Goal: Transaction & Acquisition: Subscribe to service/newsletter

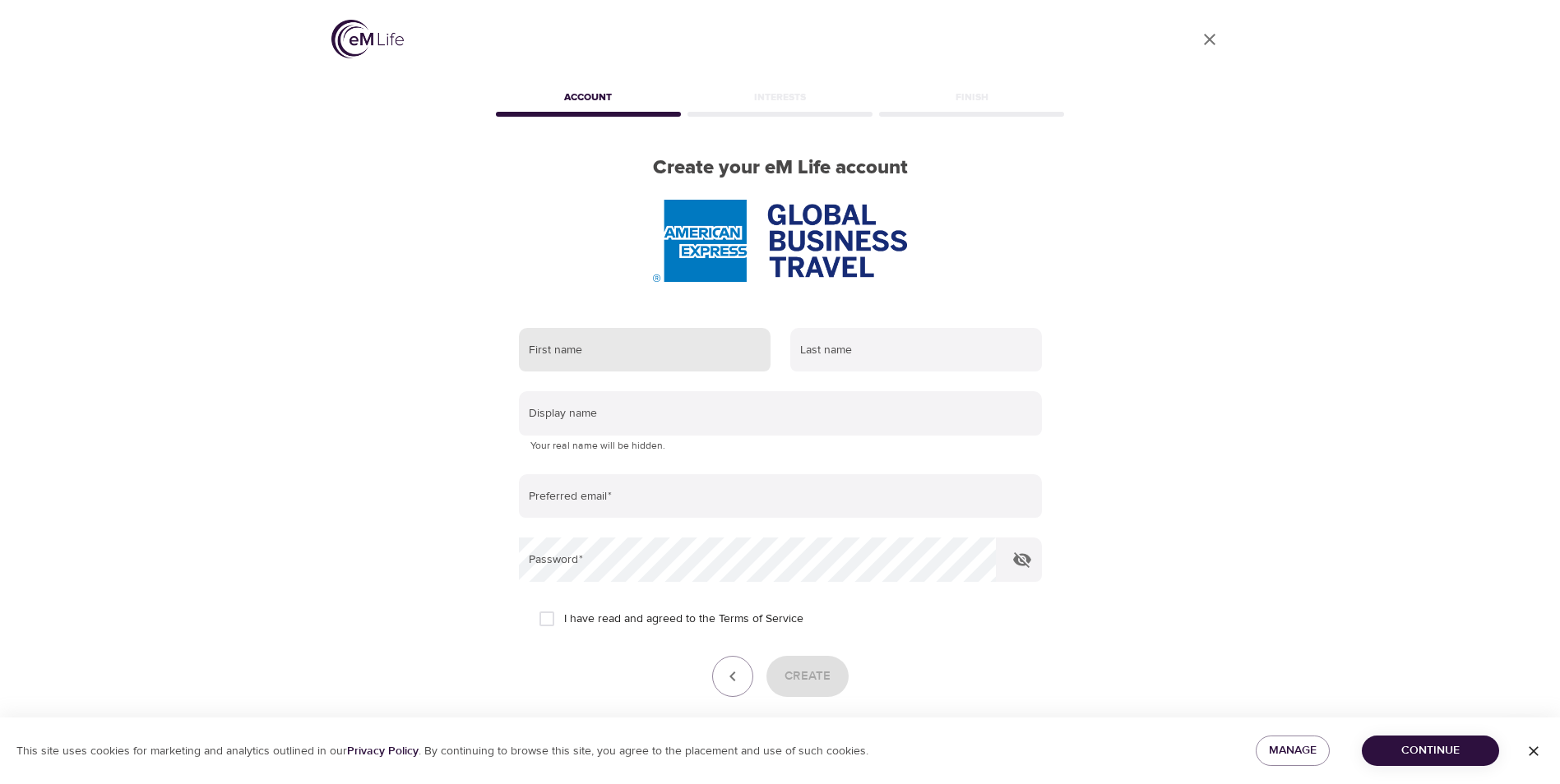
click at [609, 361] on input "text" at bounding box center [644, 350] width 252 height 44
type input "[PERSON_NAME]"
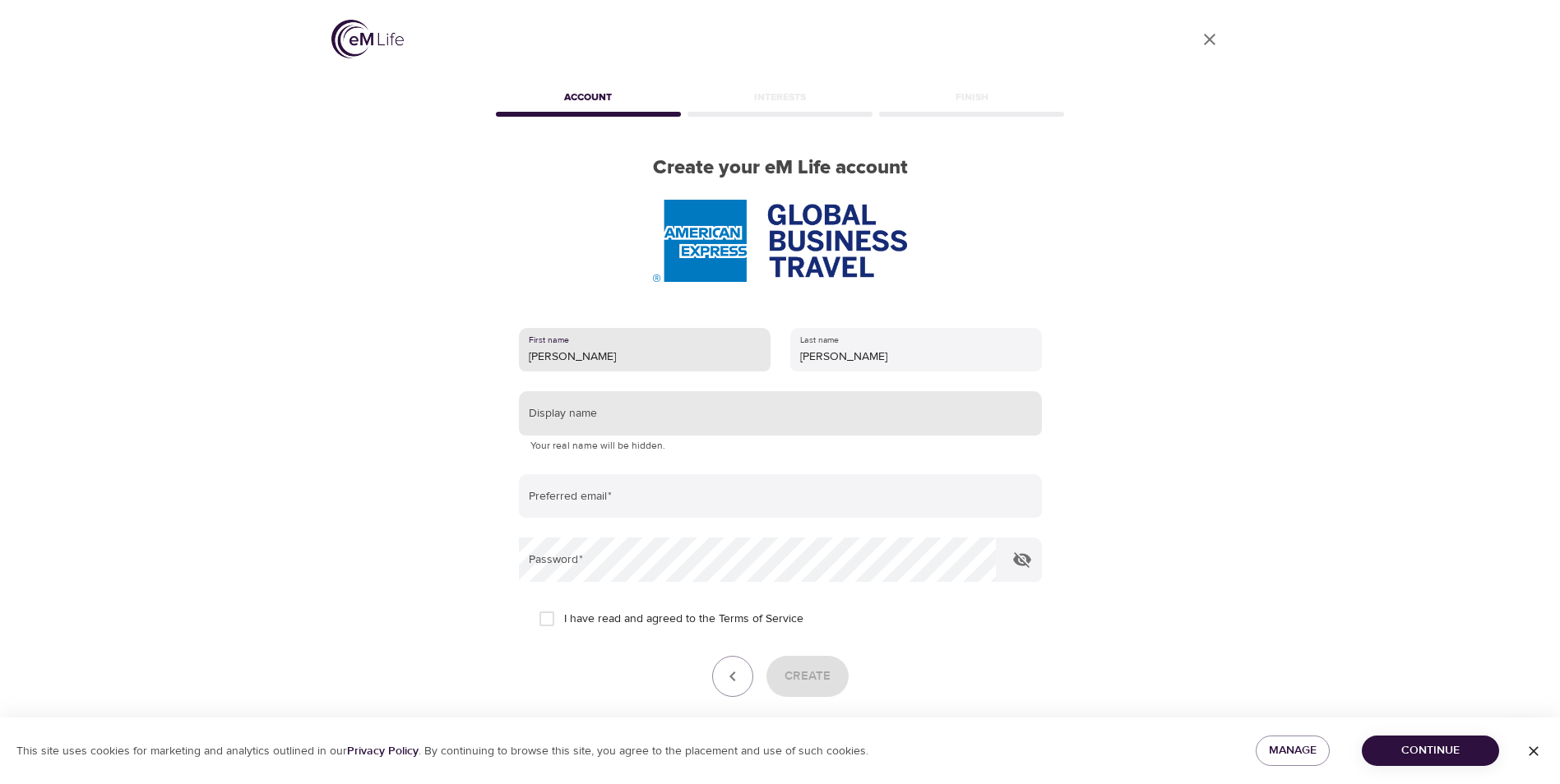
click at [593, 423] on input "text" at bounding box center [780, 413] width 523 height 44
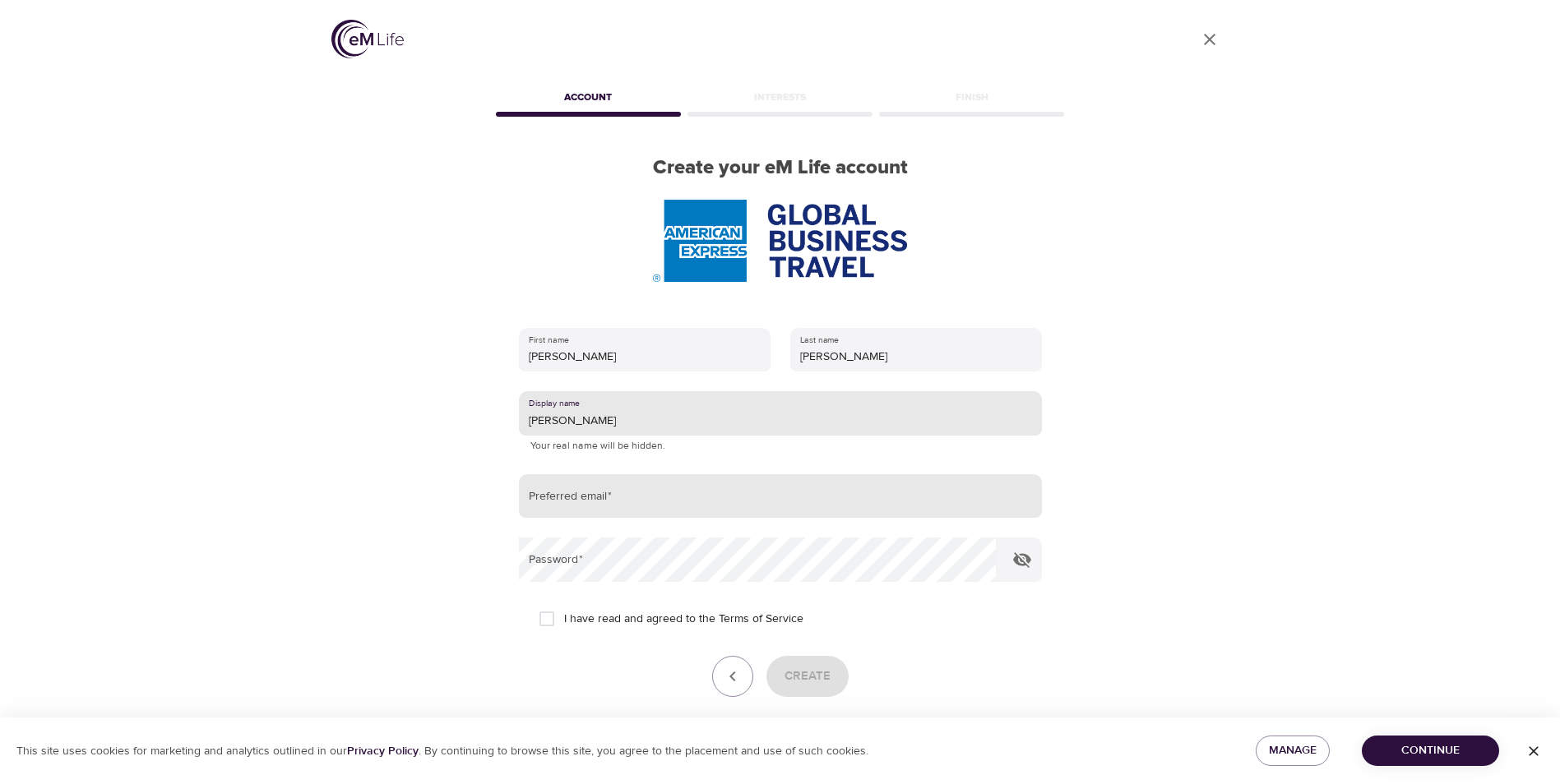
type input "[PERSON_NAME]"
click at [609, 490] on input "email" at bounding box center [780, 496] width 523 height 44
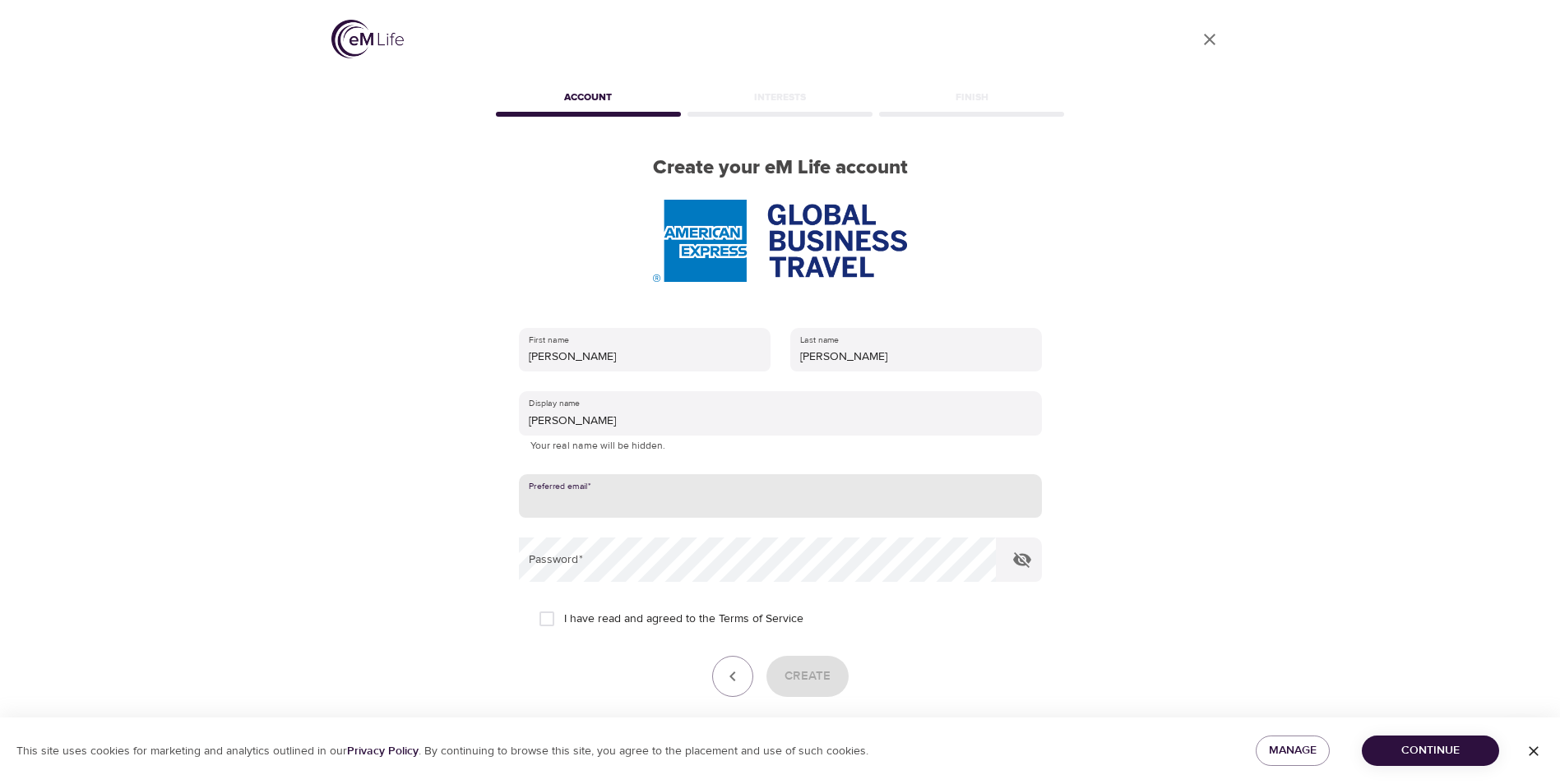
type input "[PERSON_NAME][EMAIL_ADDRESS][PERSON_NAME][DOMAIN_NAME]"
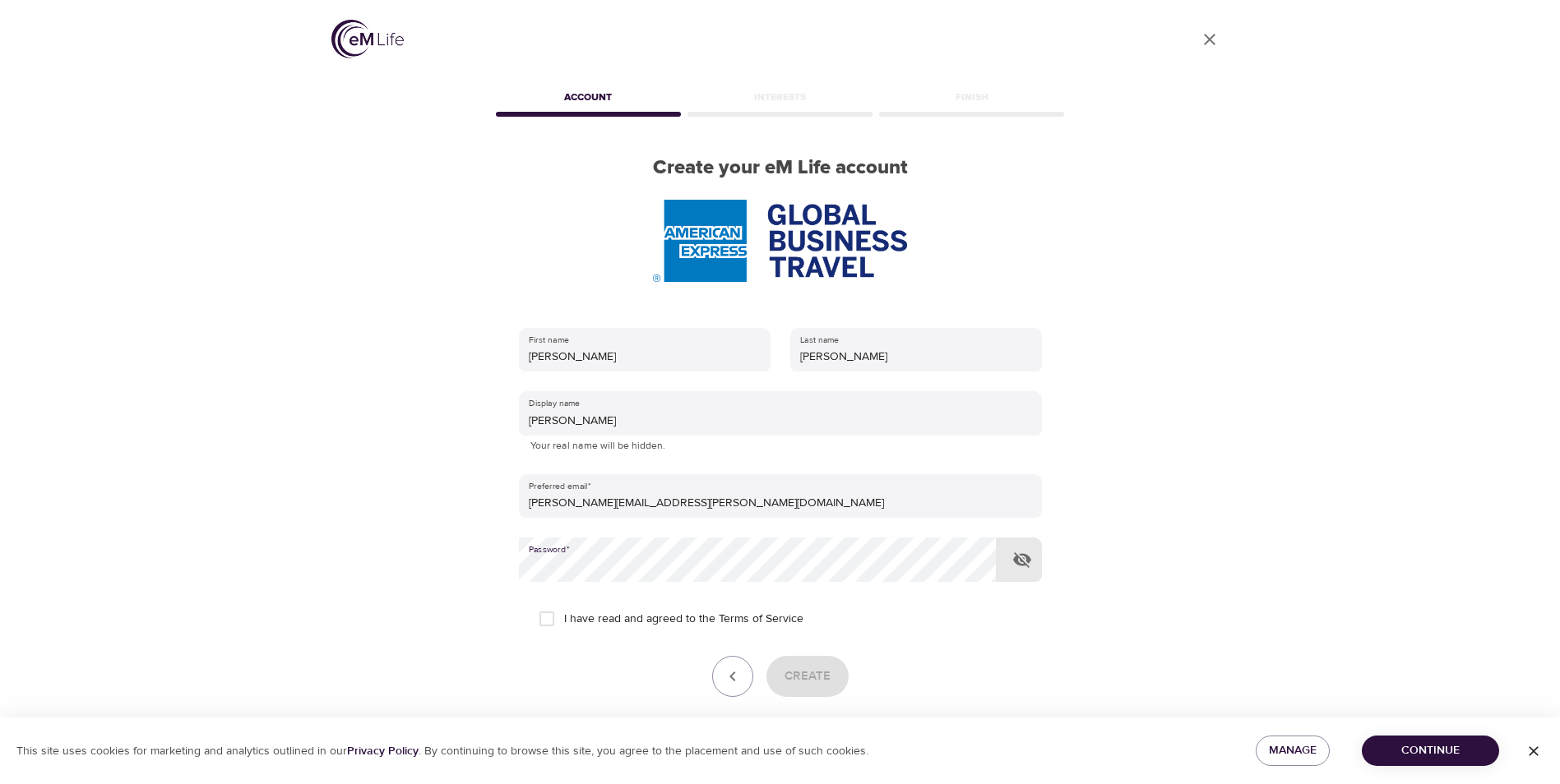
click at [541, 621] on input "I have read and agreed to the Terms of Service" at bounding box center [547, 619] width 35 height 35
checkbox input "true"
click at [800, 677] on span "Create" at bounding box center [807, 676] width 46 height 22
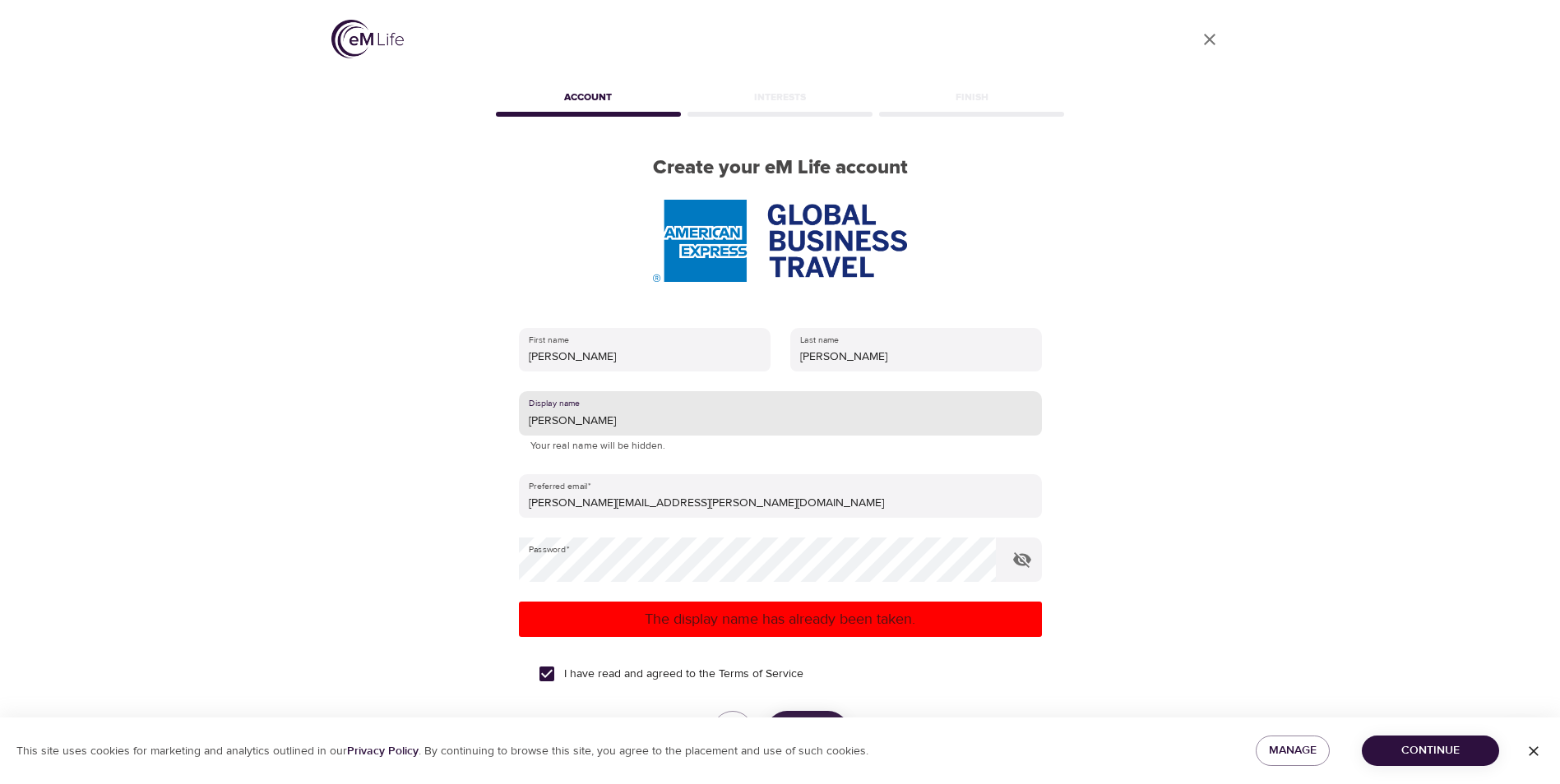
click at [622, 411] on input "[PERSON_NAME]" at bounding box center [780, 413] width 523 height 44
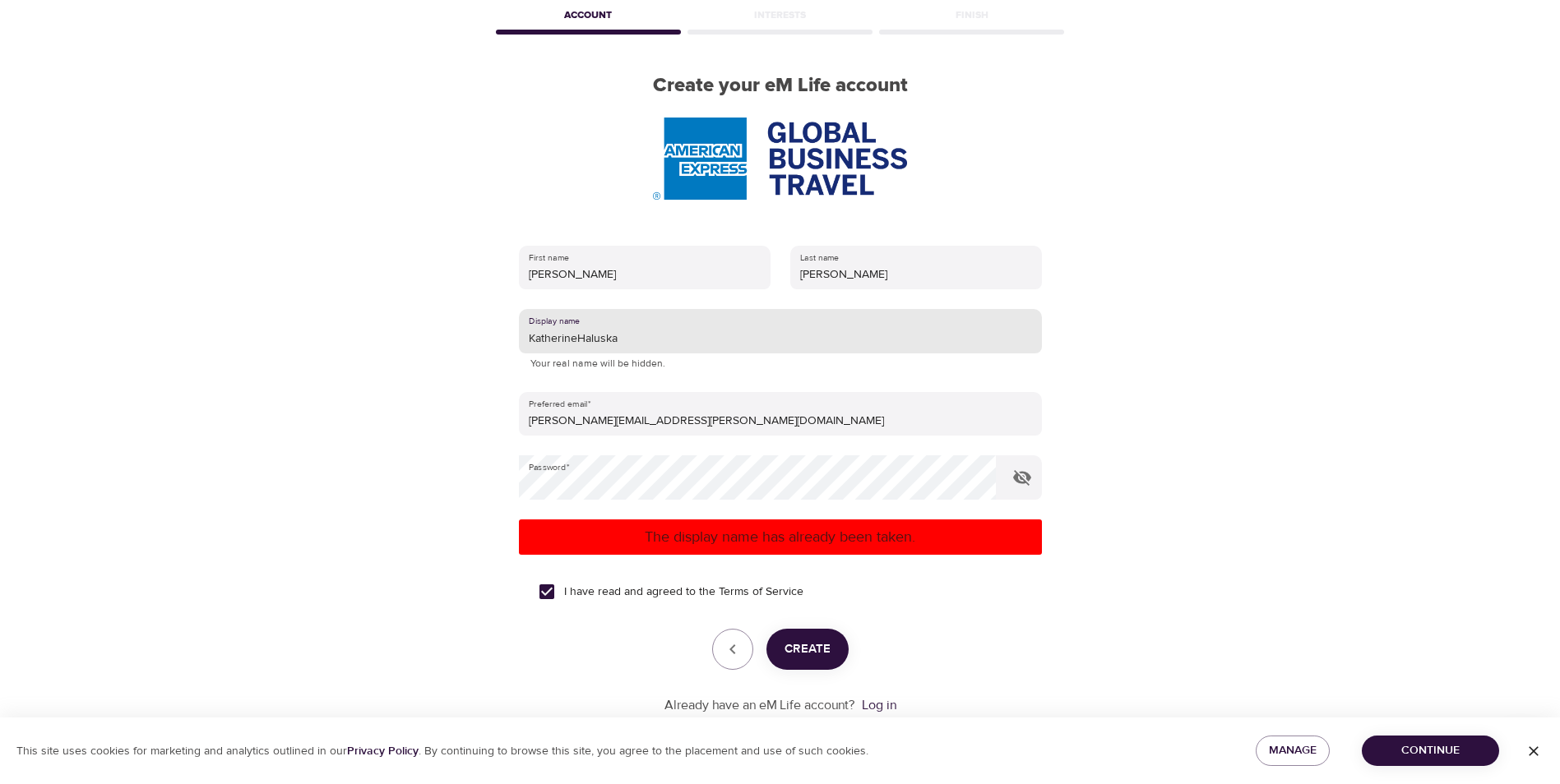
type input "KatherineHaluska"
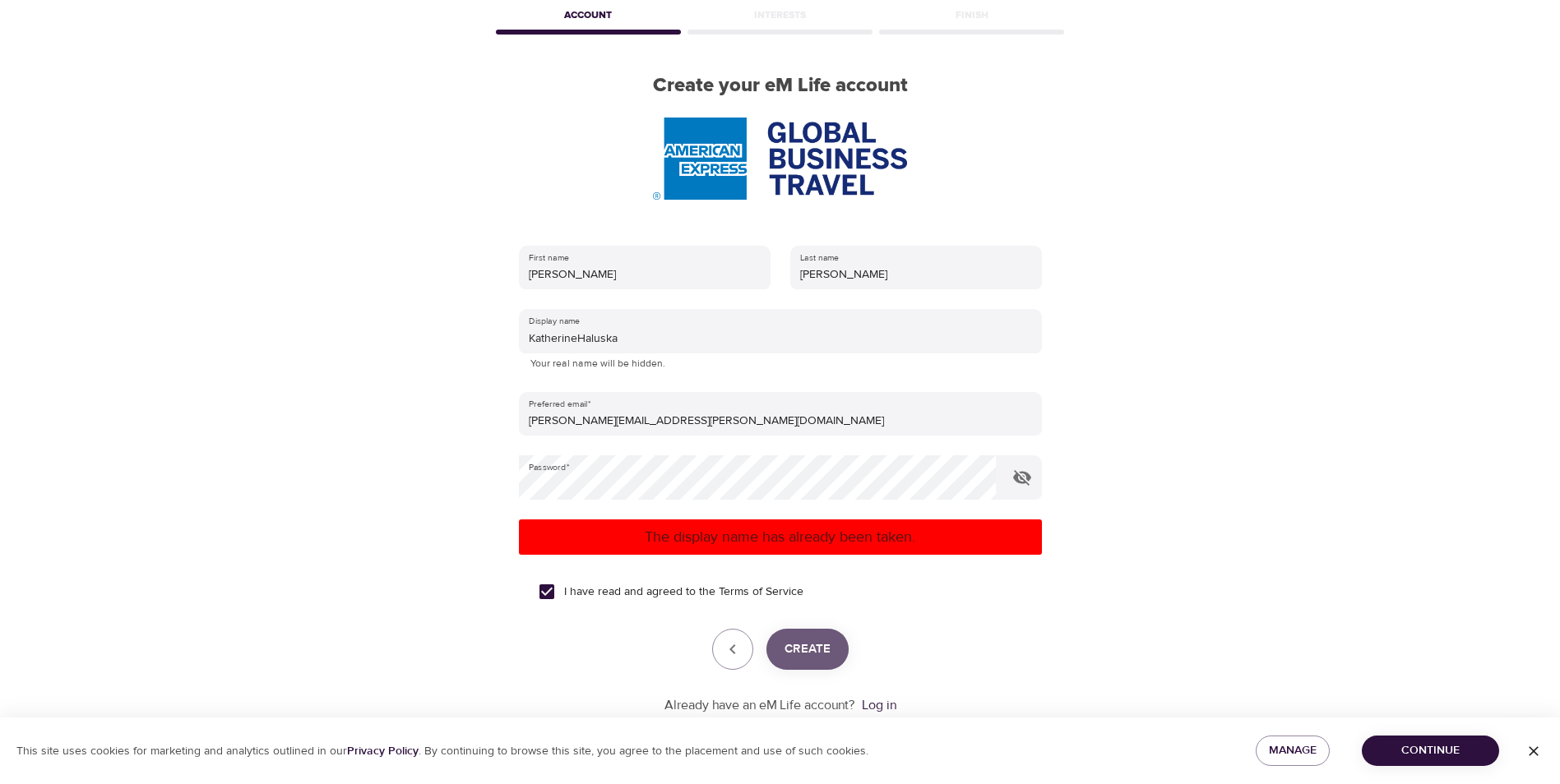
click at [804, 656] on span "Create" at bounding box center [807, 649] width 46 height 22
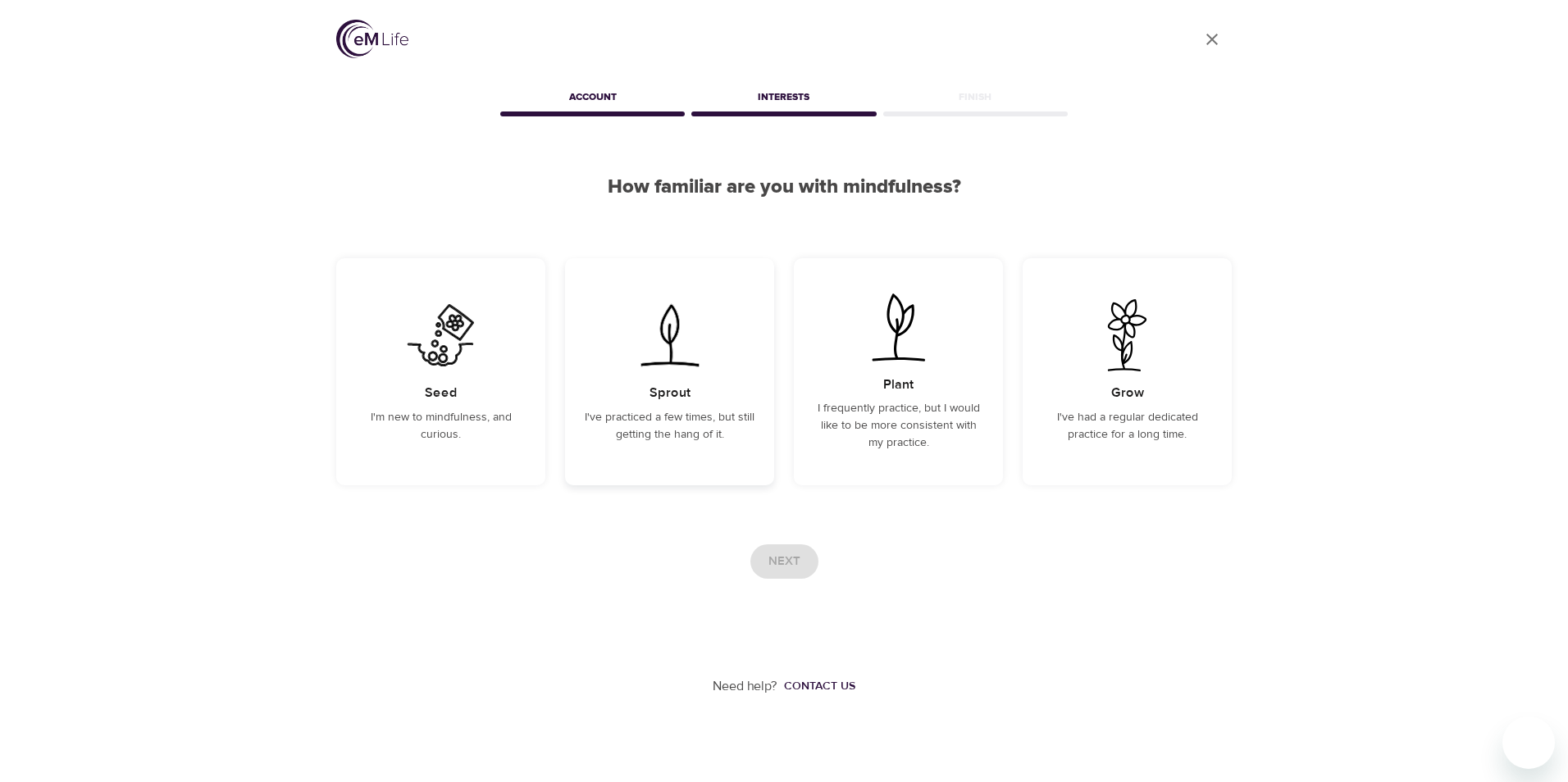
click at [732, 431] on p "I've practiced a few times, but still getting the hang of it." at bounding box center [669, 426] width 170 height 35
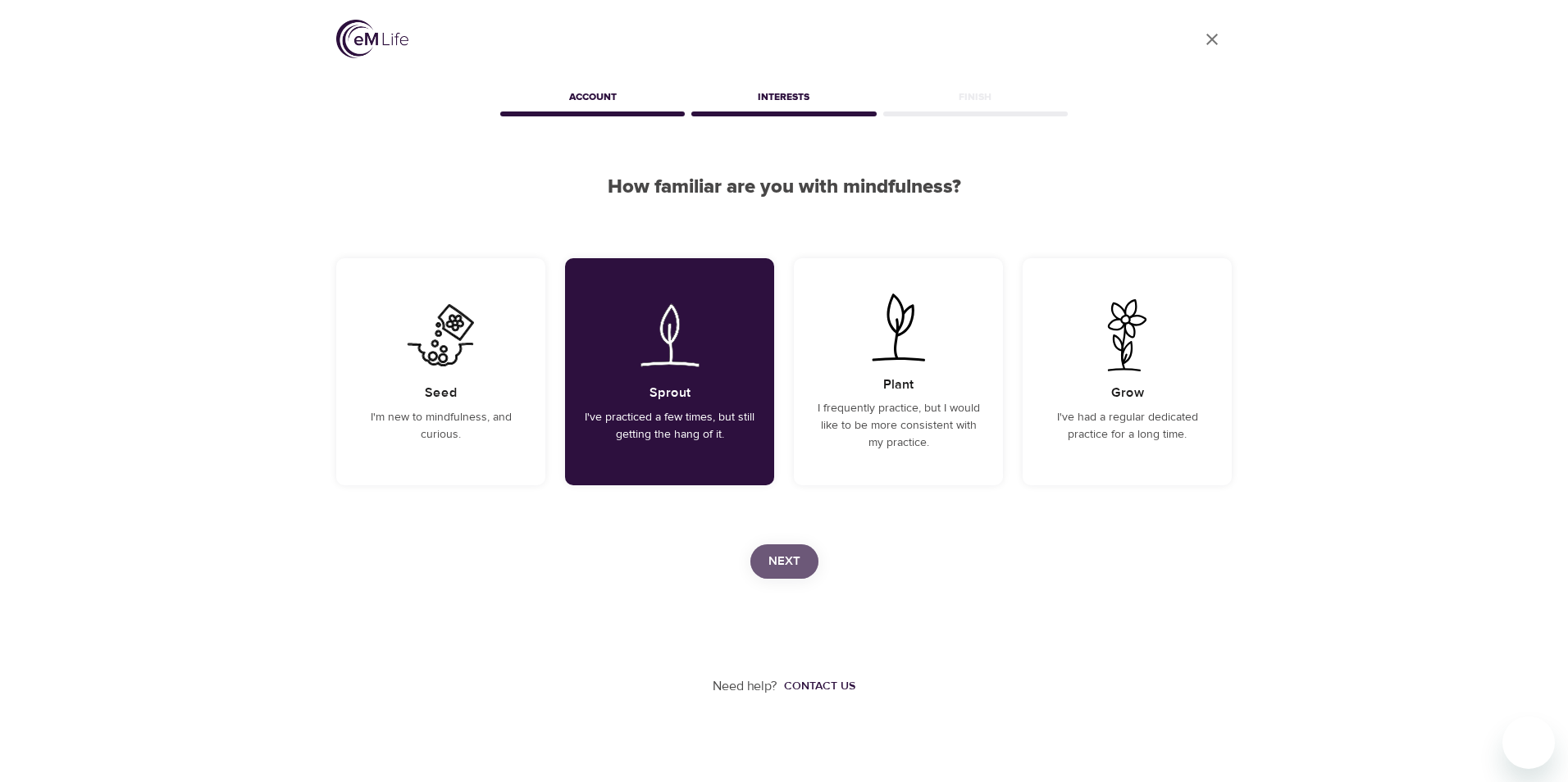
click at [775, 547] on button "Next" at bounding box center [784, 562] width 68 height 35
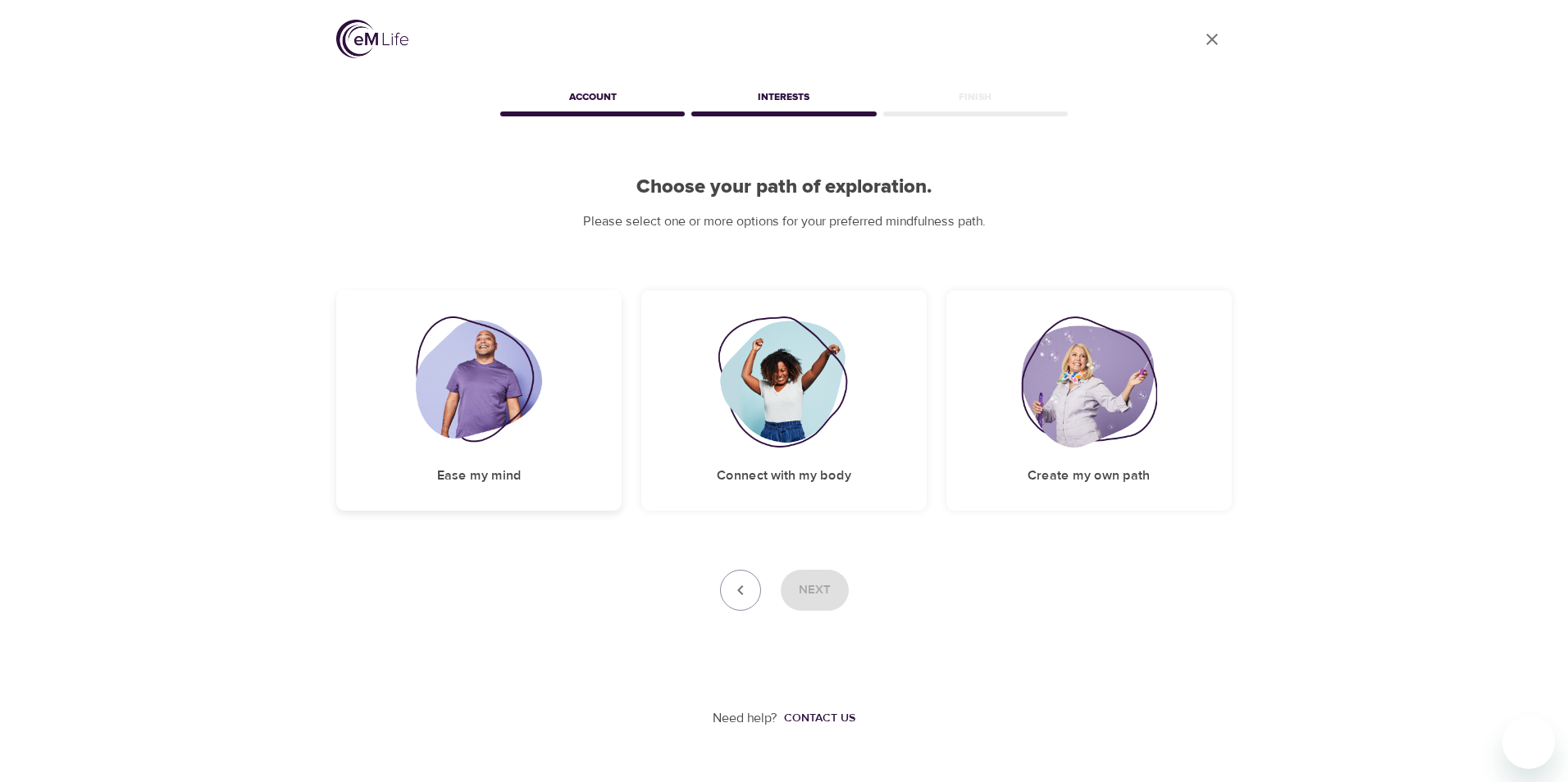
click at [597, 471] on div "Ease my mind" at bounding box center [478, 400] width 286 height 220
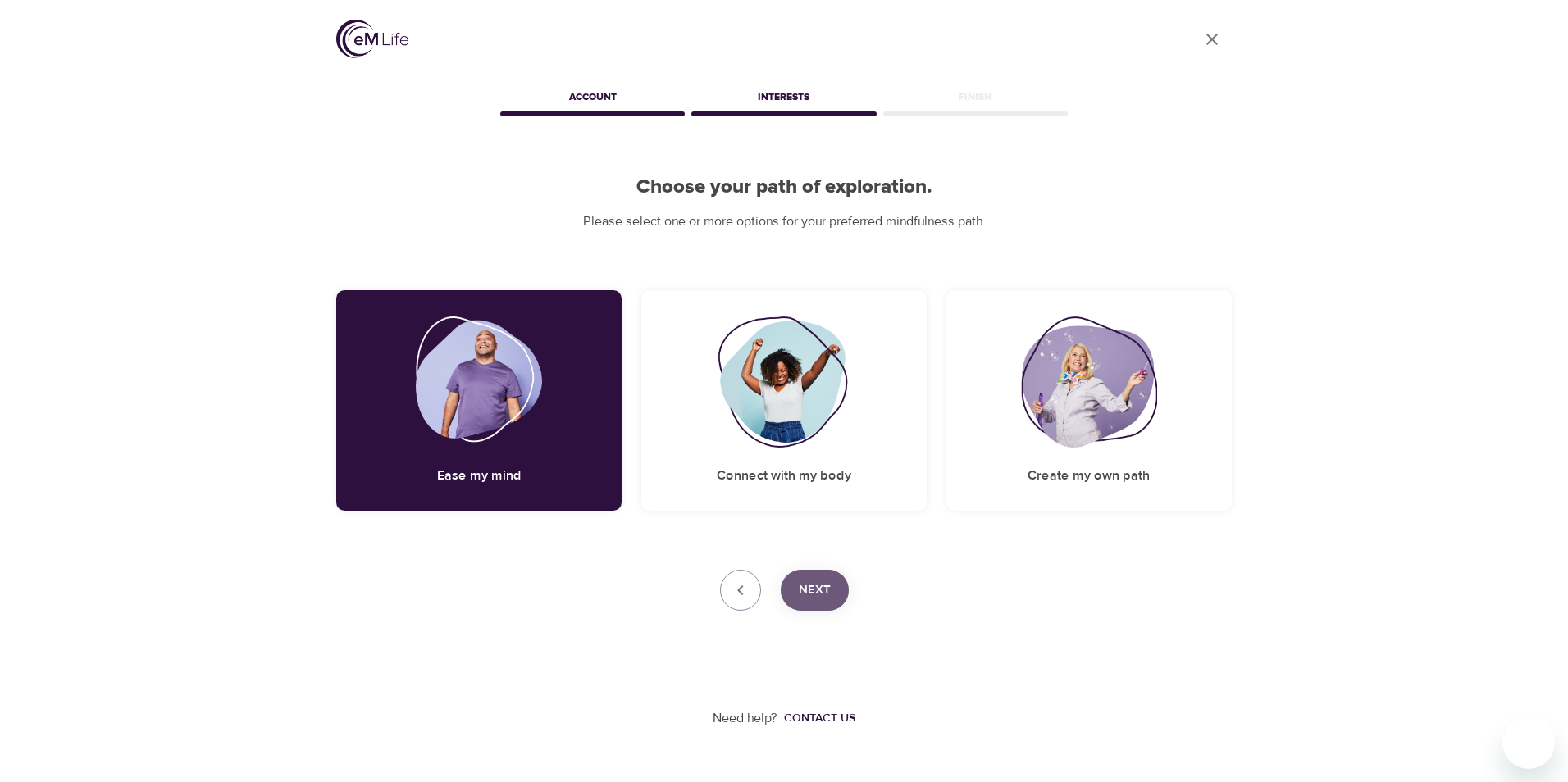
click at [838, 573] on button "Next" at bounding box center [814, 589] width 68 height 41
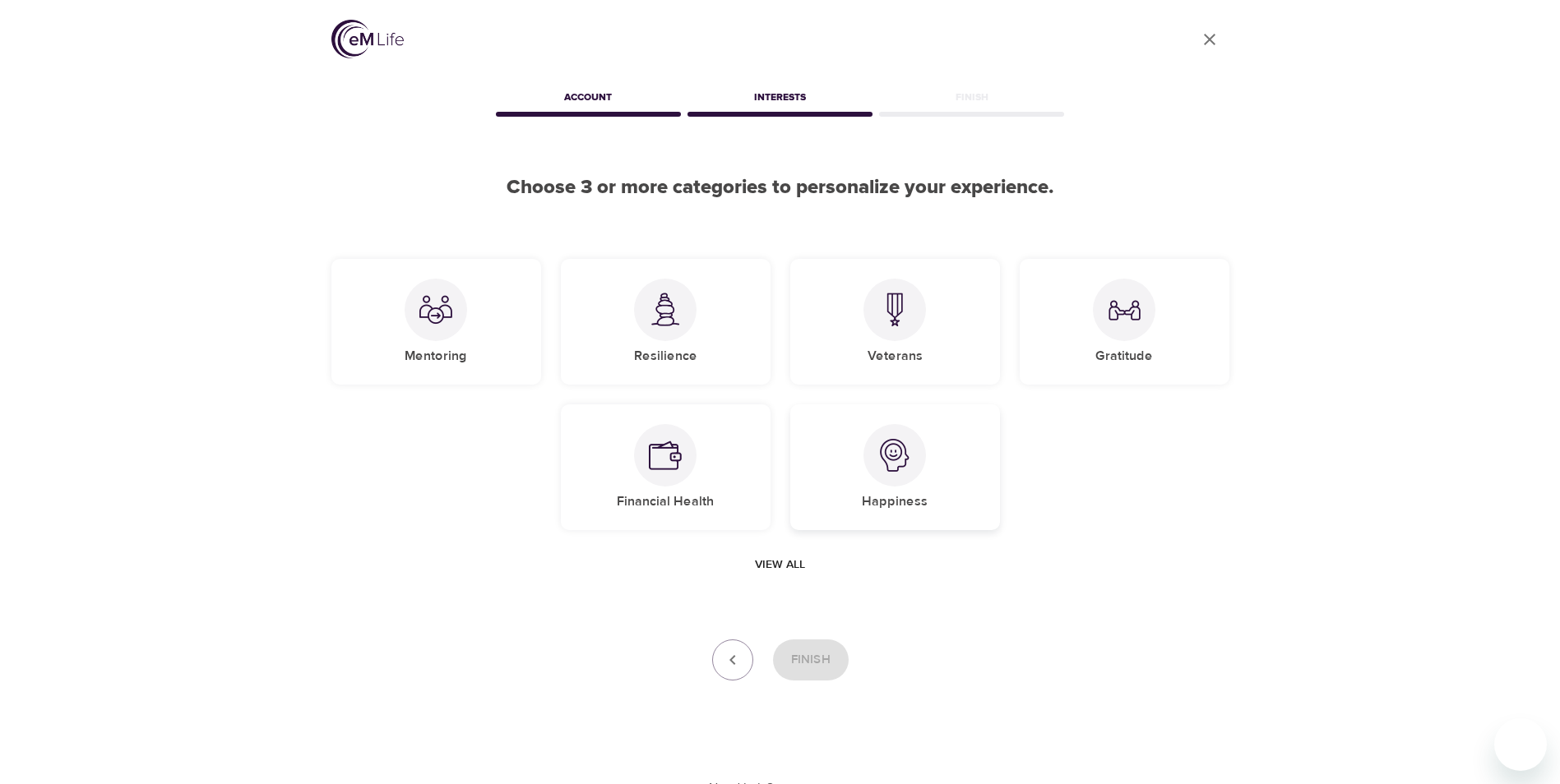
click at [840, 480] on div "Happiness" at bounding box center [895, 467] width 210 height 126
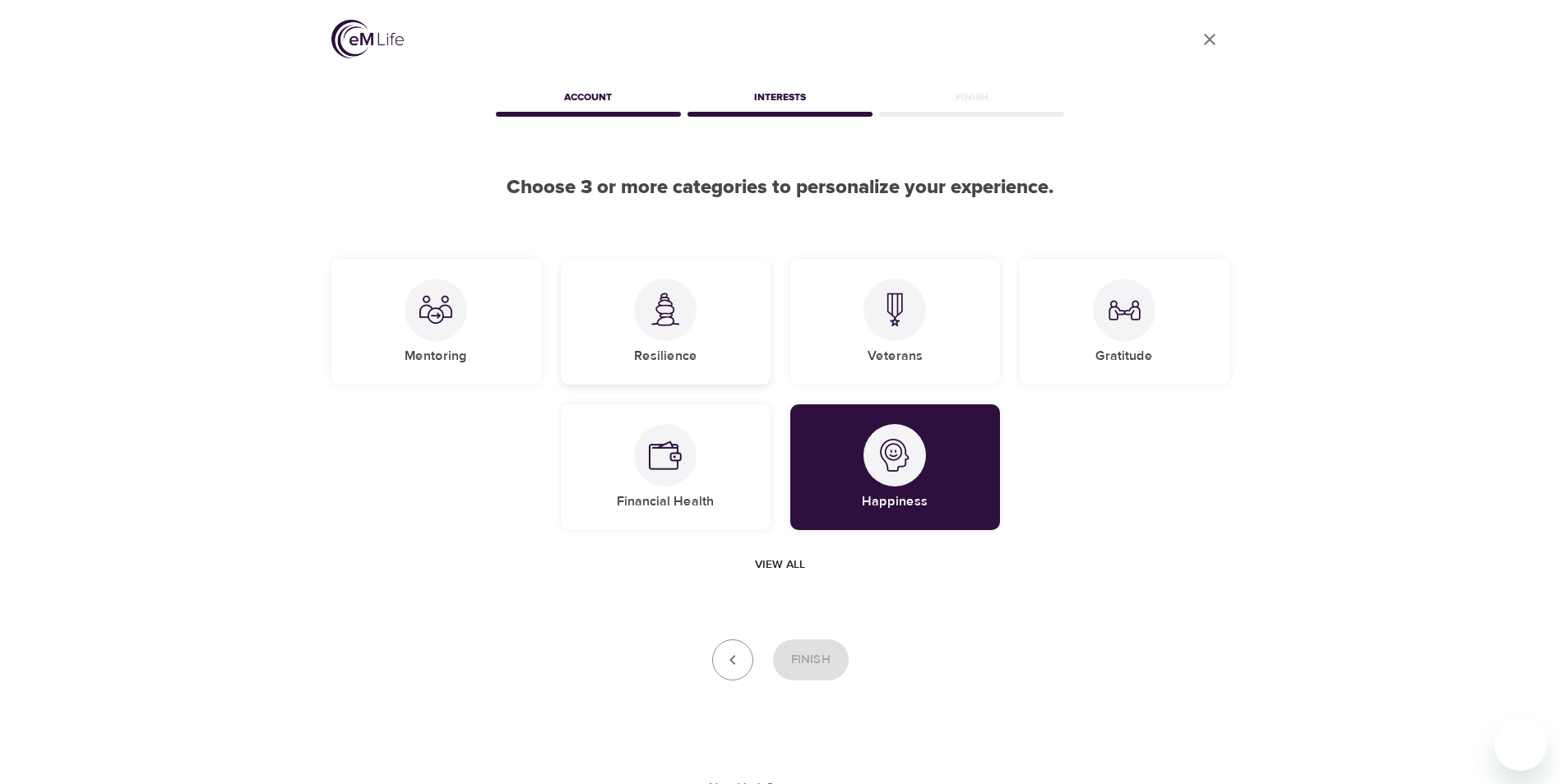
click at [626, 343] on div "Resilience" at bounding box center [665, 322] width 210 height 126
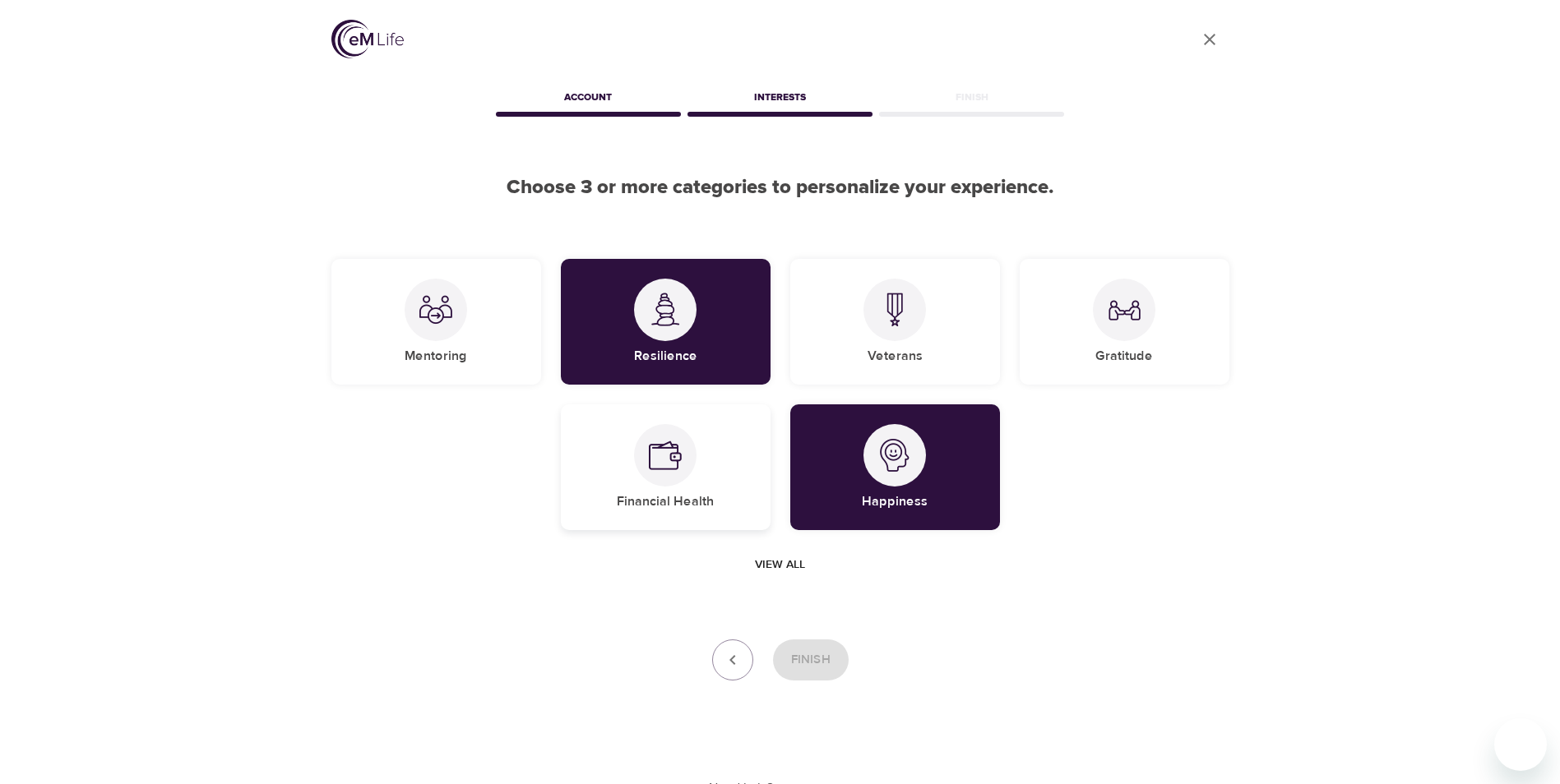
click at [619, 488] on div "Financial Health" at bounding box center [665, 467] width 210 height 126
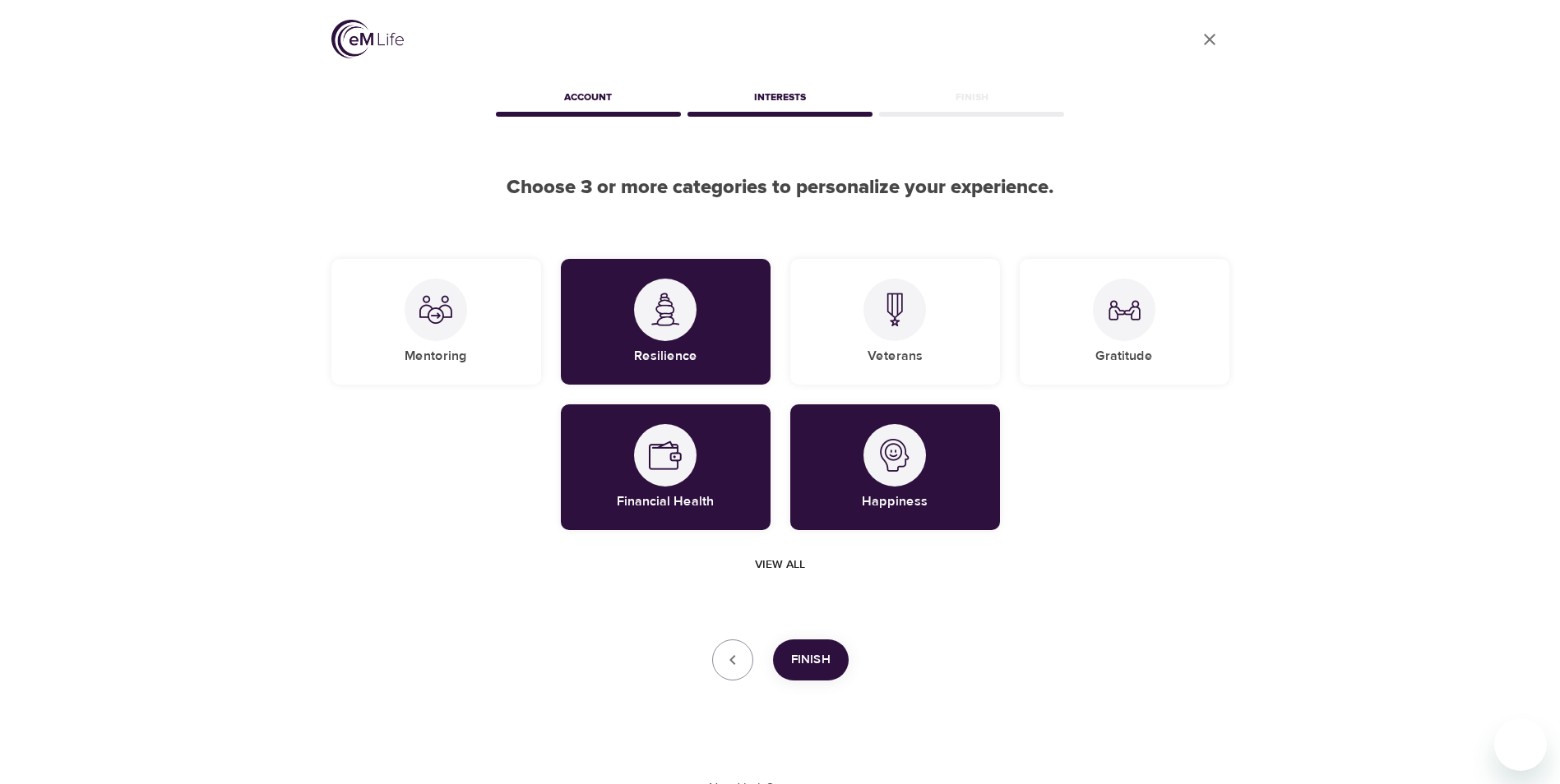
click at [804, 665] on span "Finish" at bounding box center [810, 660] width 39 height 22
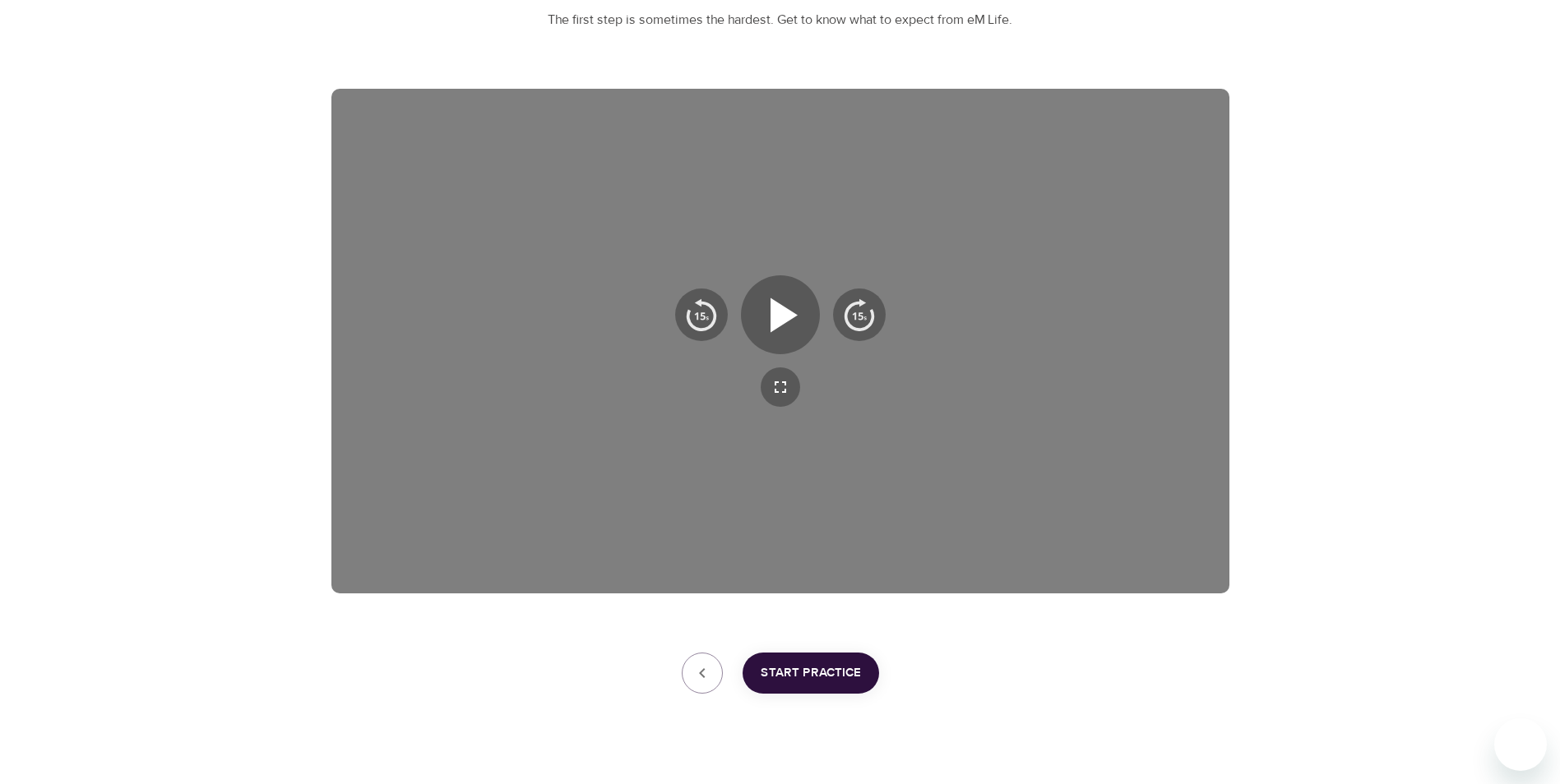
scroll to position [230, 0]
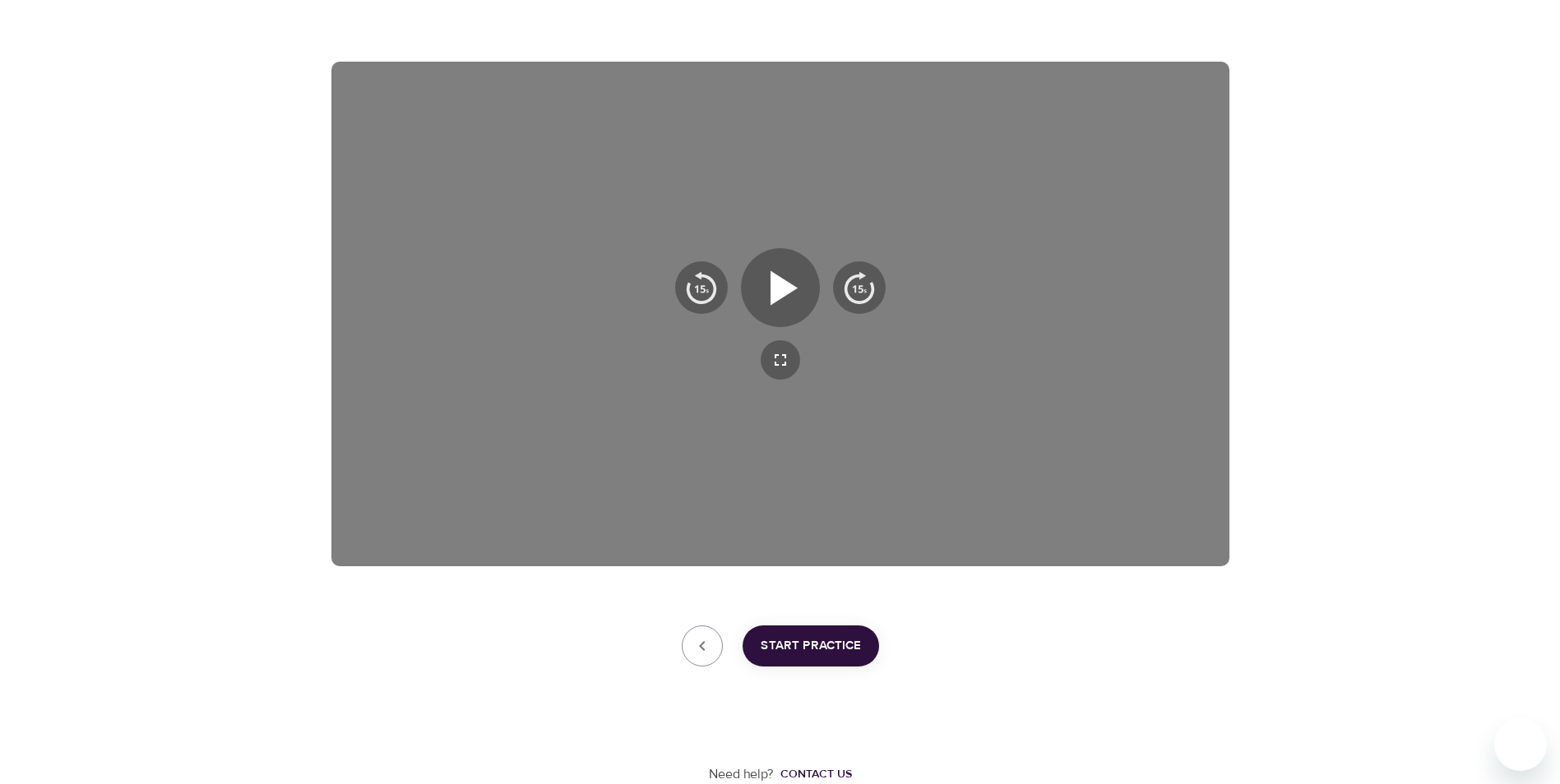
click at [814, 653] on span "Start Practice" at bounding box center [810, 646] width 100 height 22
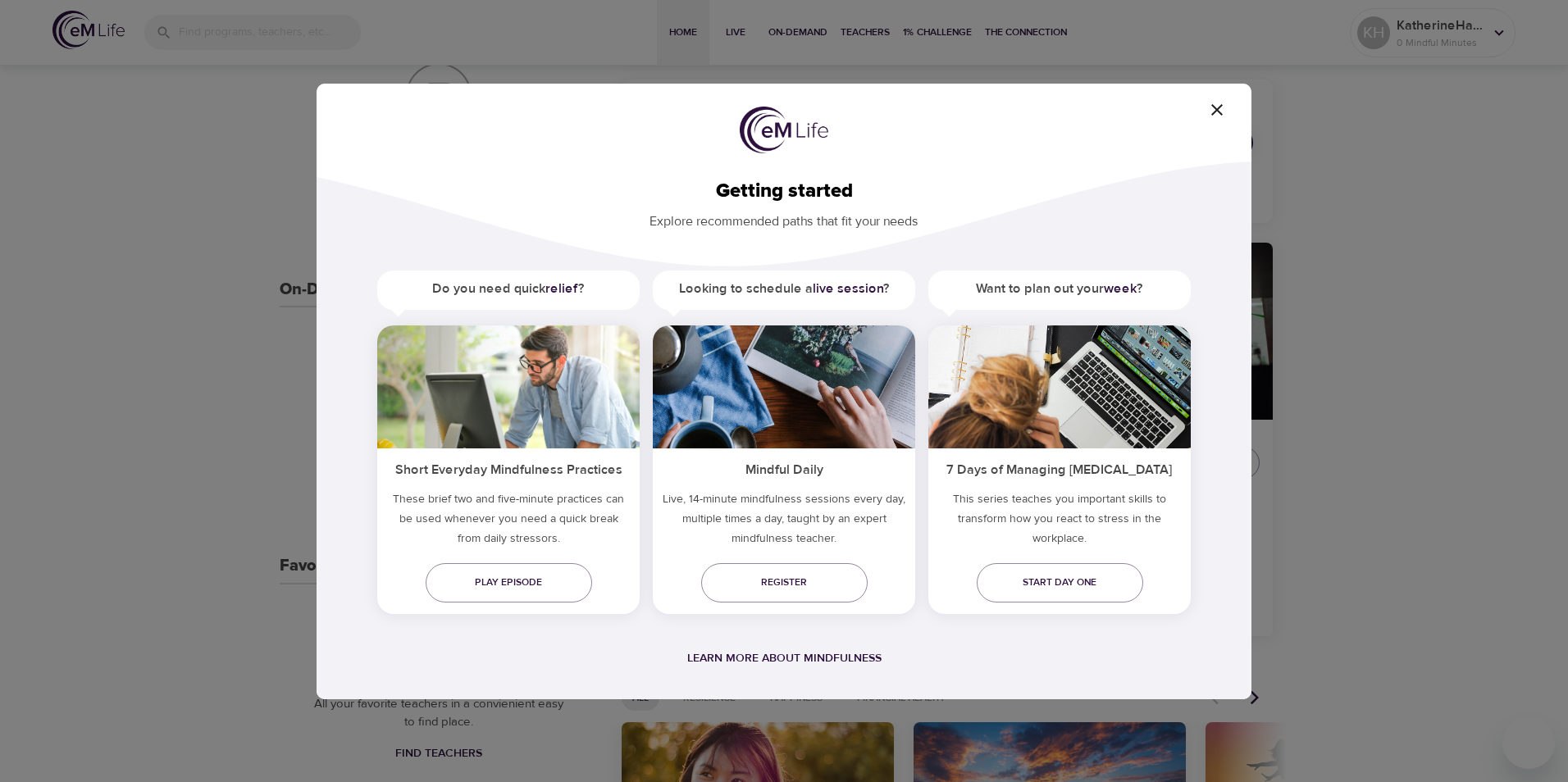
click at [624, 549] on h5 "These brief two and five-minute practices can be used whenever you need a quick…" at bounding box center [508, 522] width 262 height 66
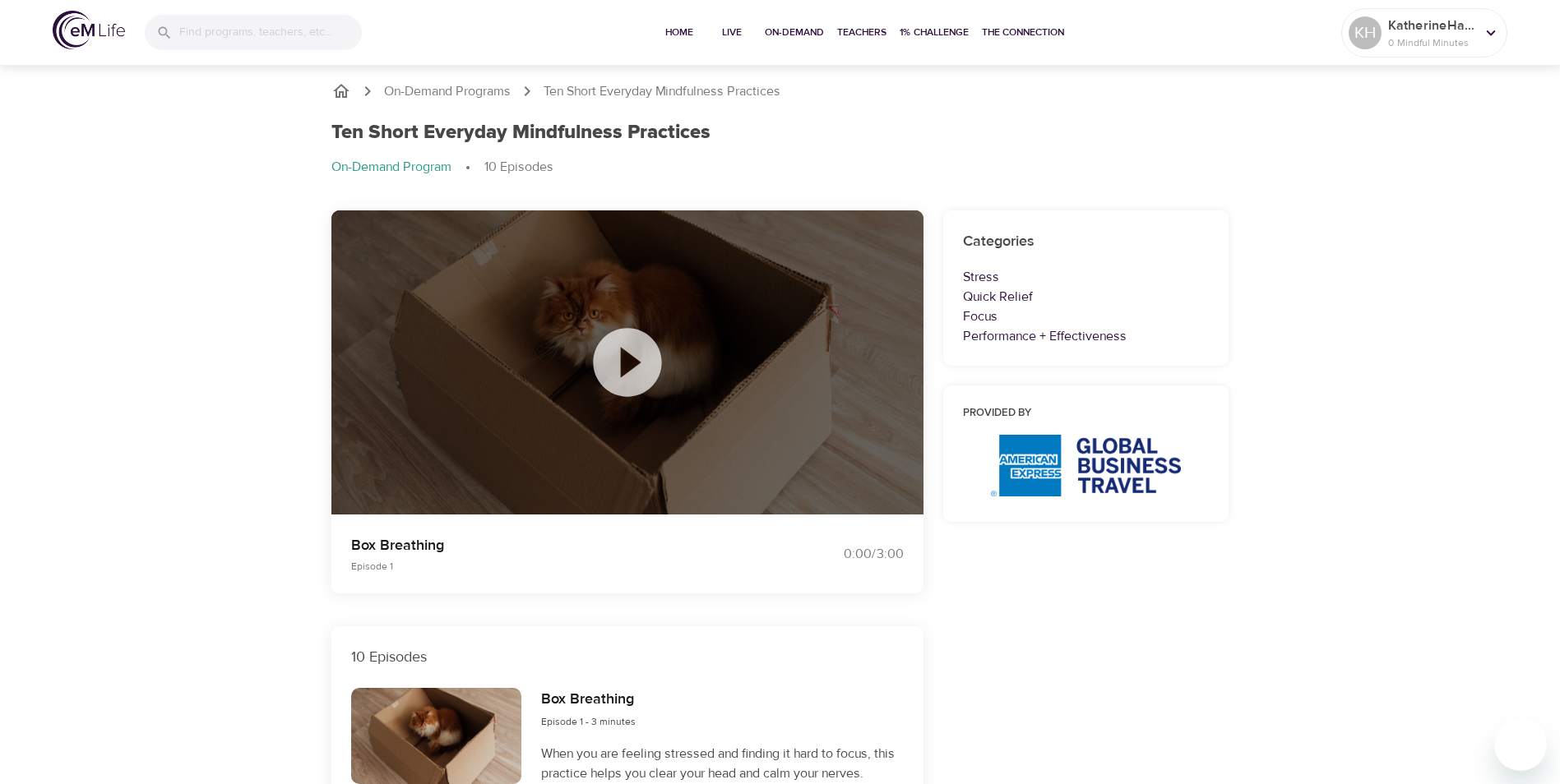
click at [637, 353] on icon at bounding box center [627, 362] width 68 height 68
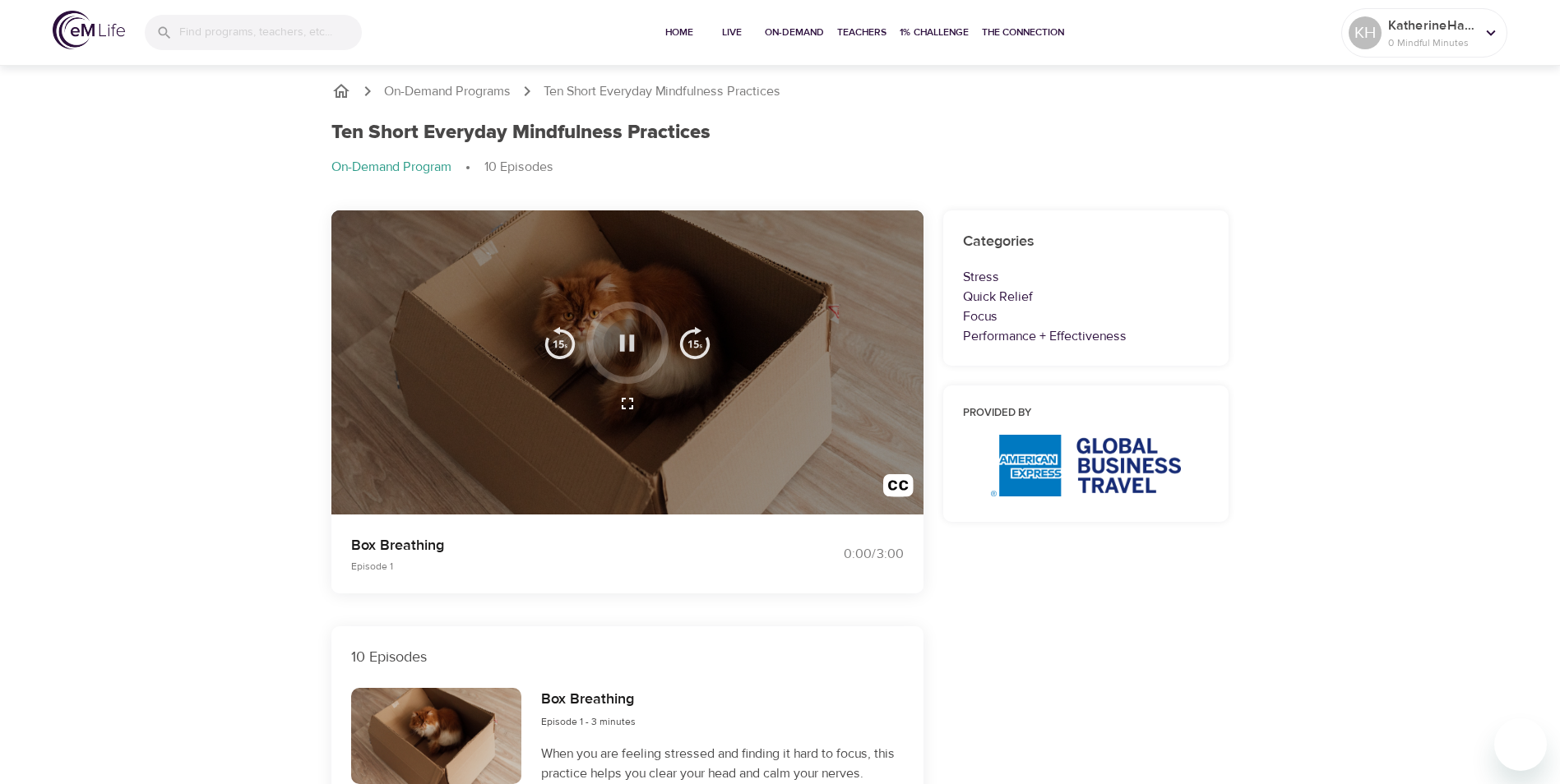
click at [625, 352] on icon "button" at bounding box center [627, 343] width 29 height 29
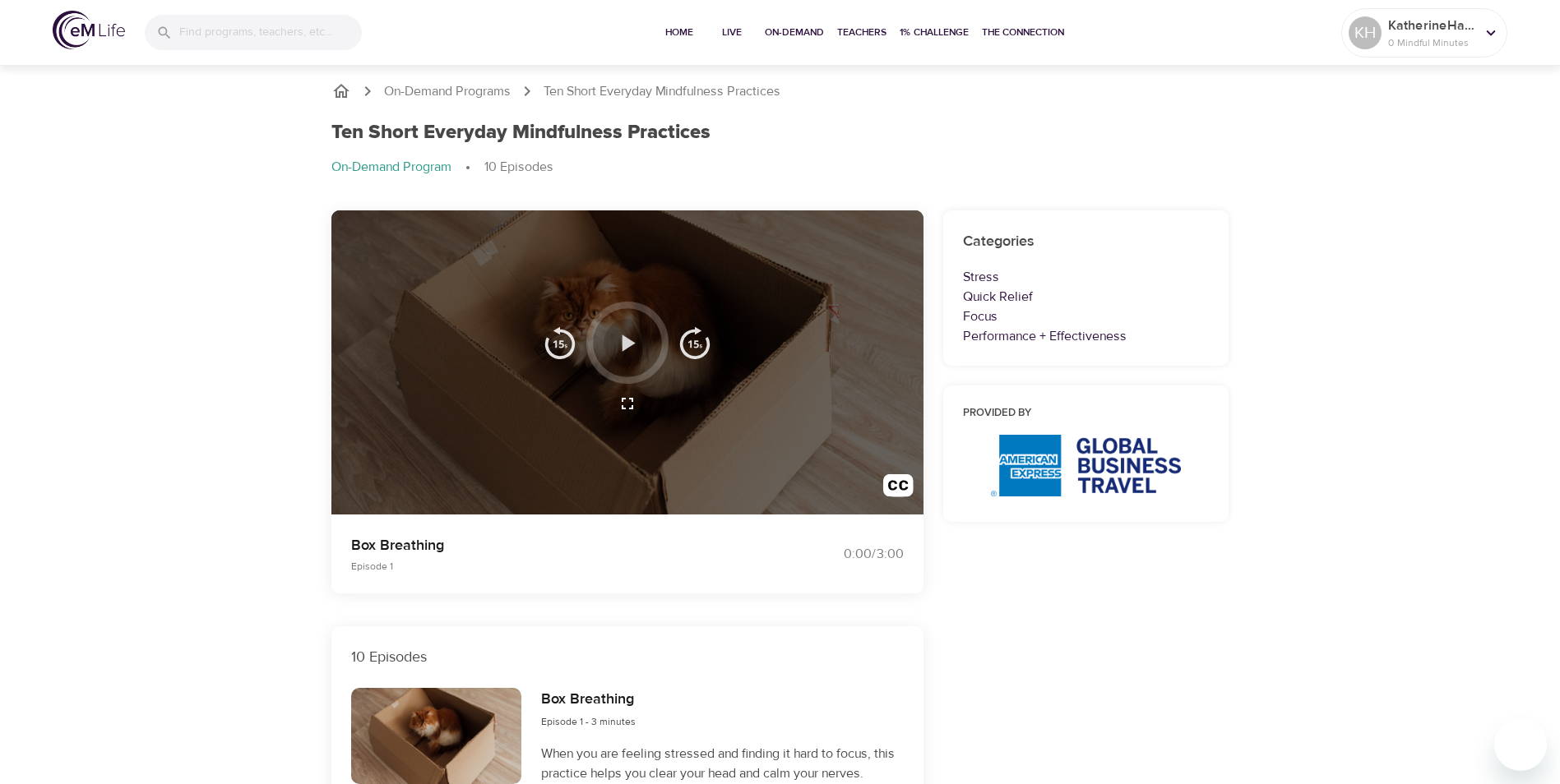
click at [624, 352] on icon "button" at bounding box center [627, 343] width 29 height 29
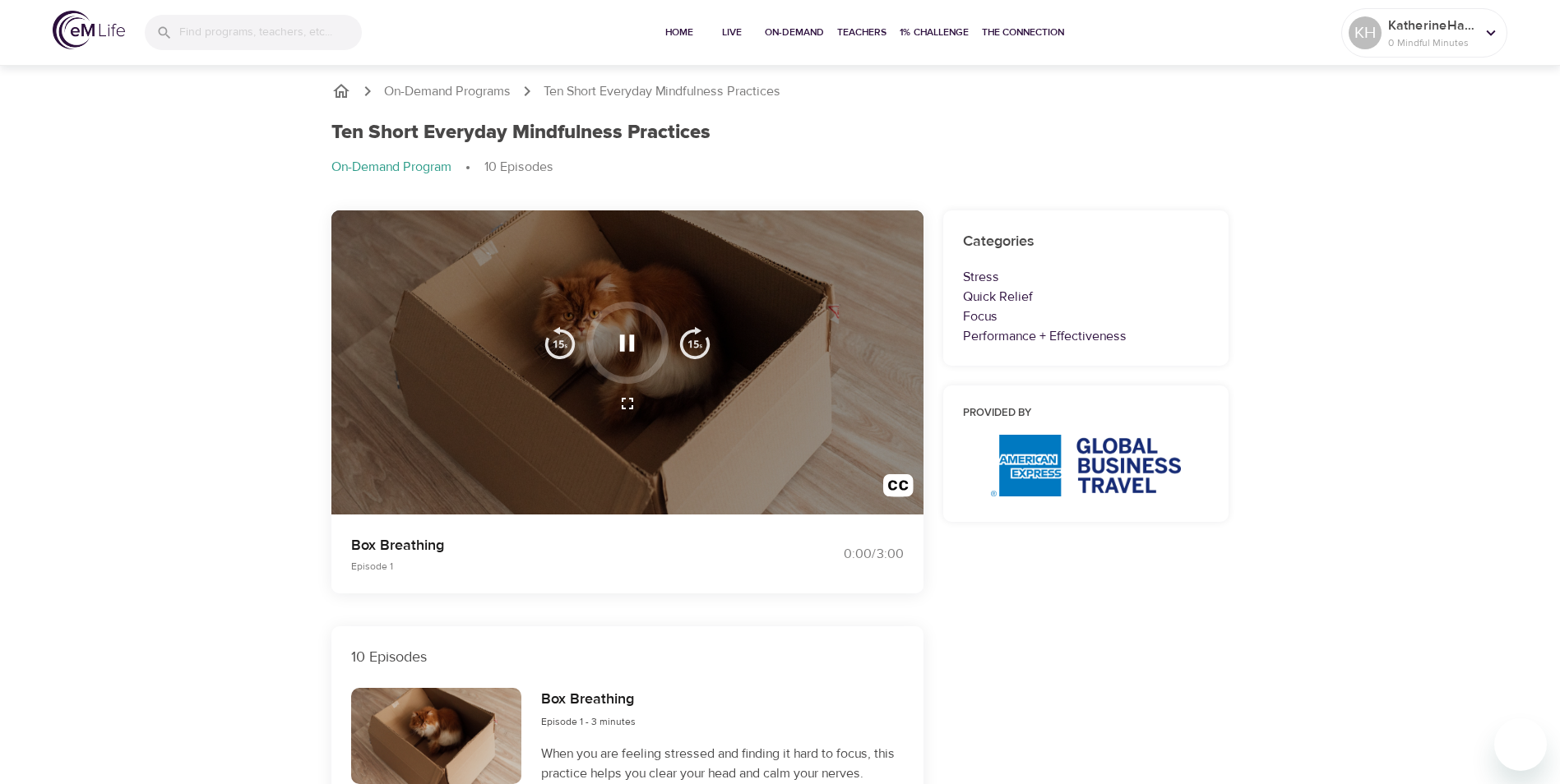
click at [692, 352] on img "button" at bounding box center [695, 343] width 33 height 33
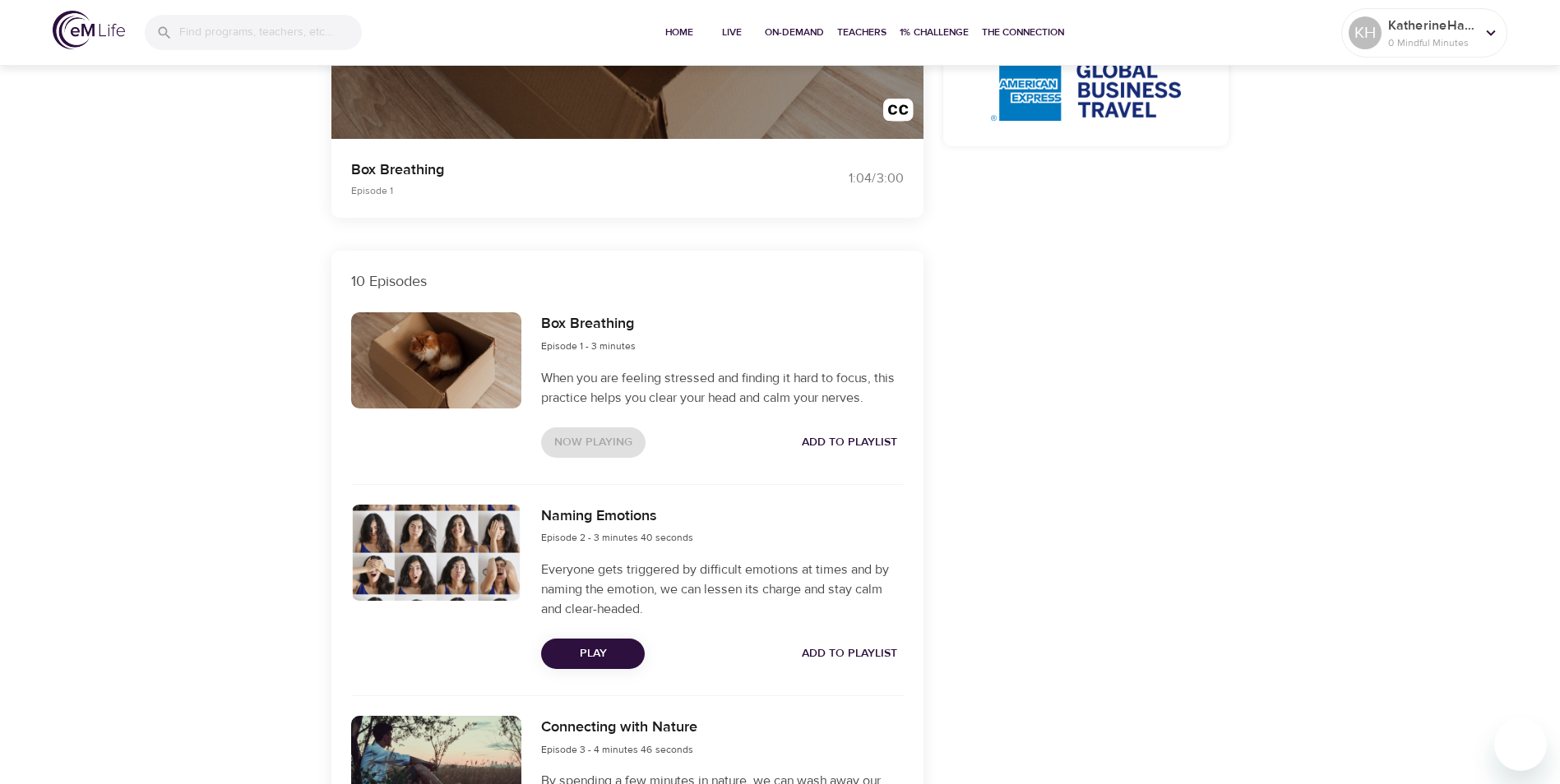
scroll to position [411, 0]
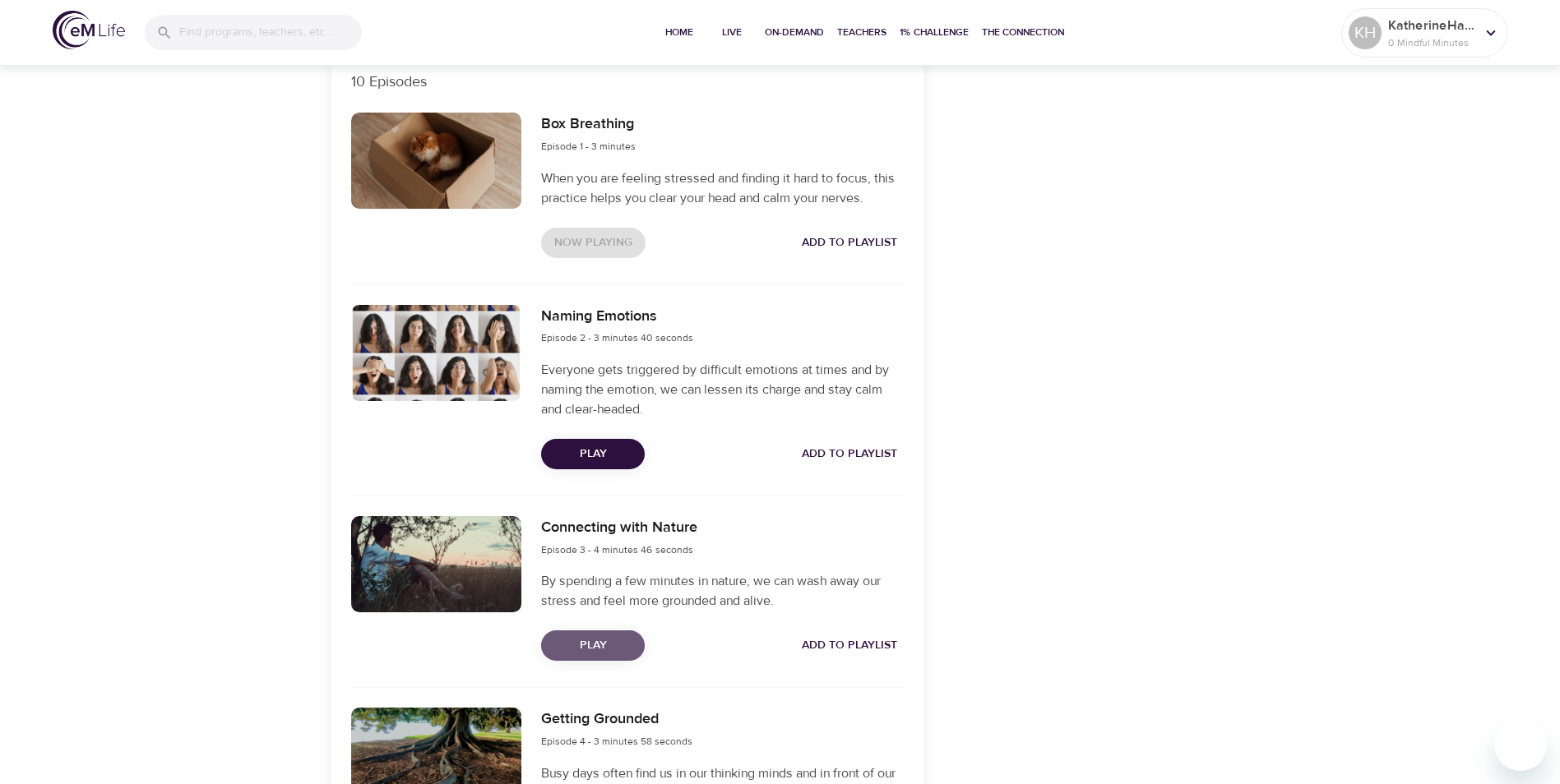
click at [581, 647] on span "Play" at bounding box center [593, 646] width 77 height 21
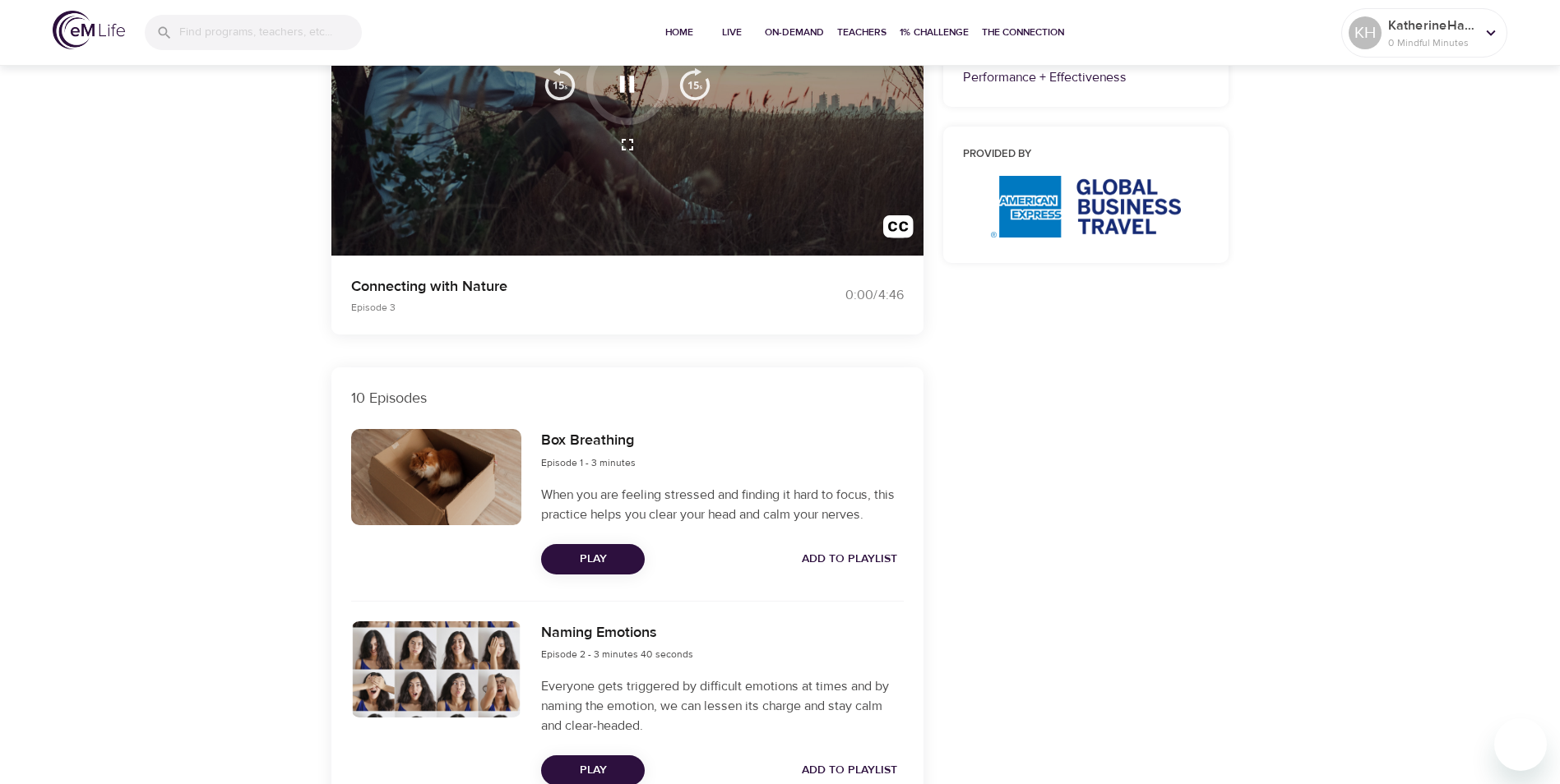
scroll to position [0, 0]
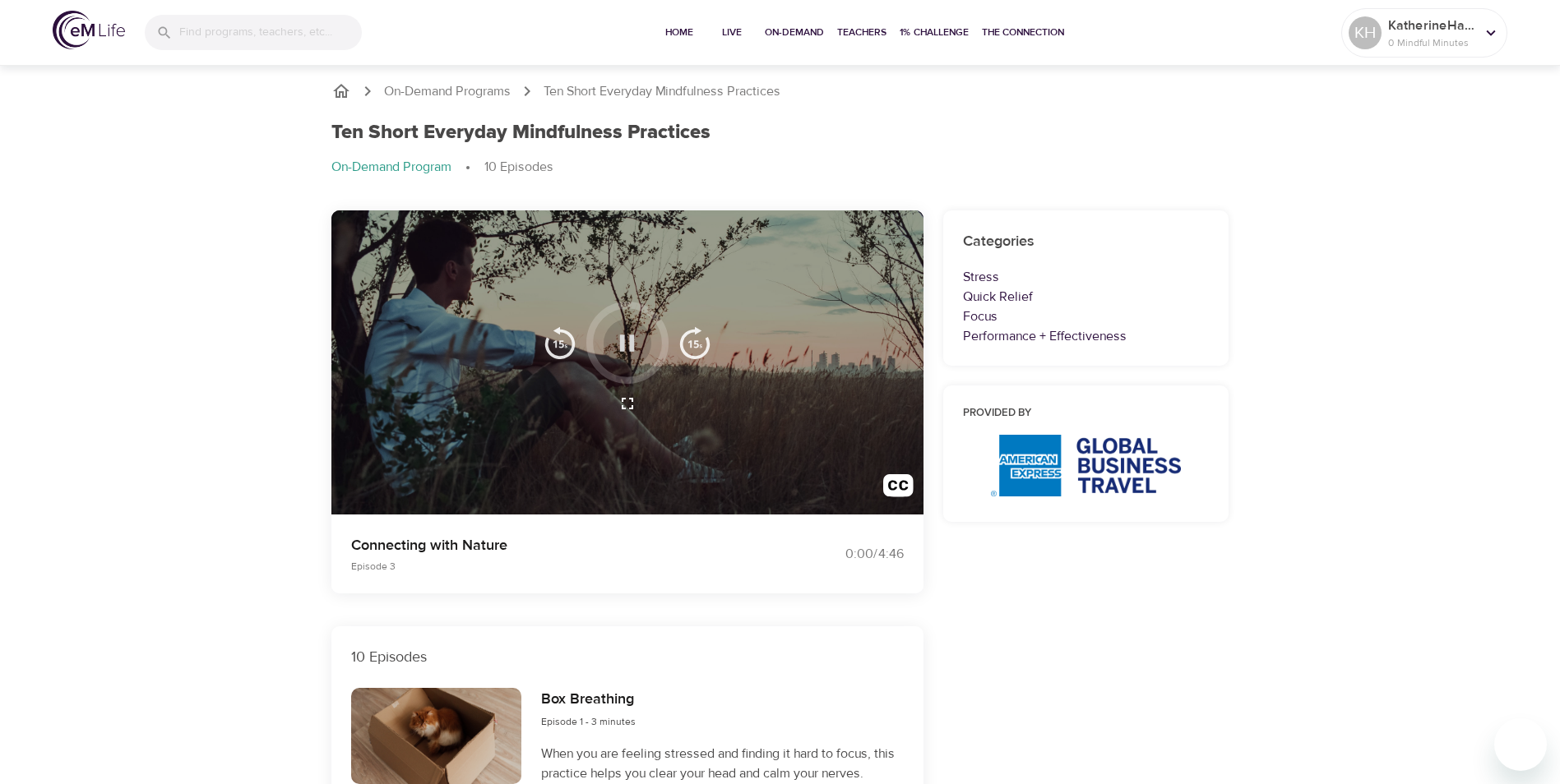
click at [639, 338] on icon "button" at bounding box center [627, 343] width 29 height 29
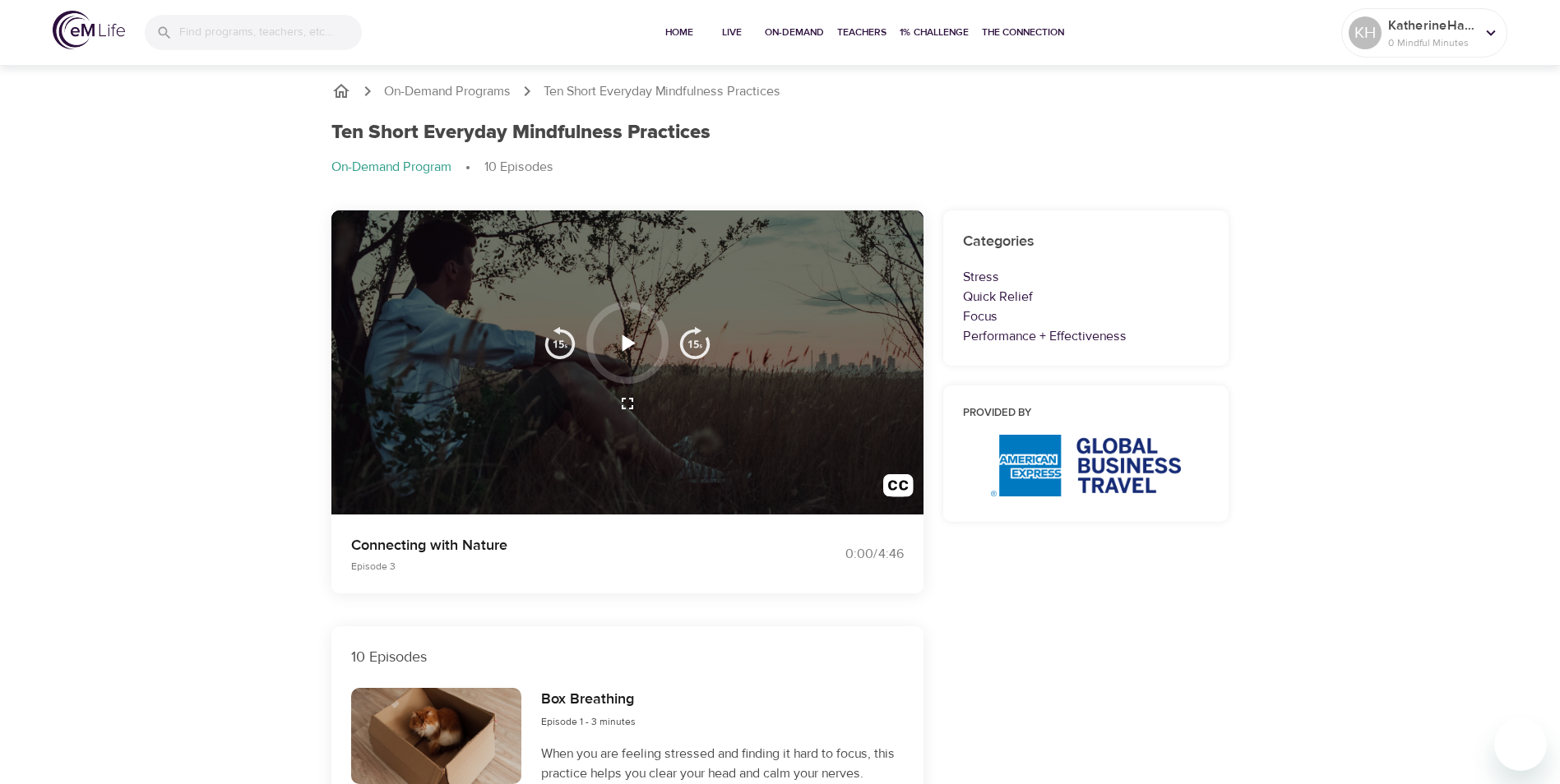
click at [635, 338] on icon "button" at bounding box center [627, 343] width 29 height 29
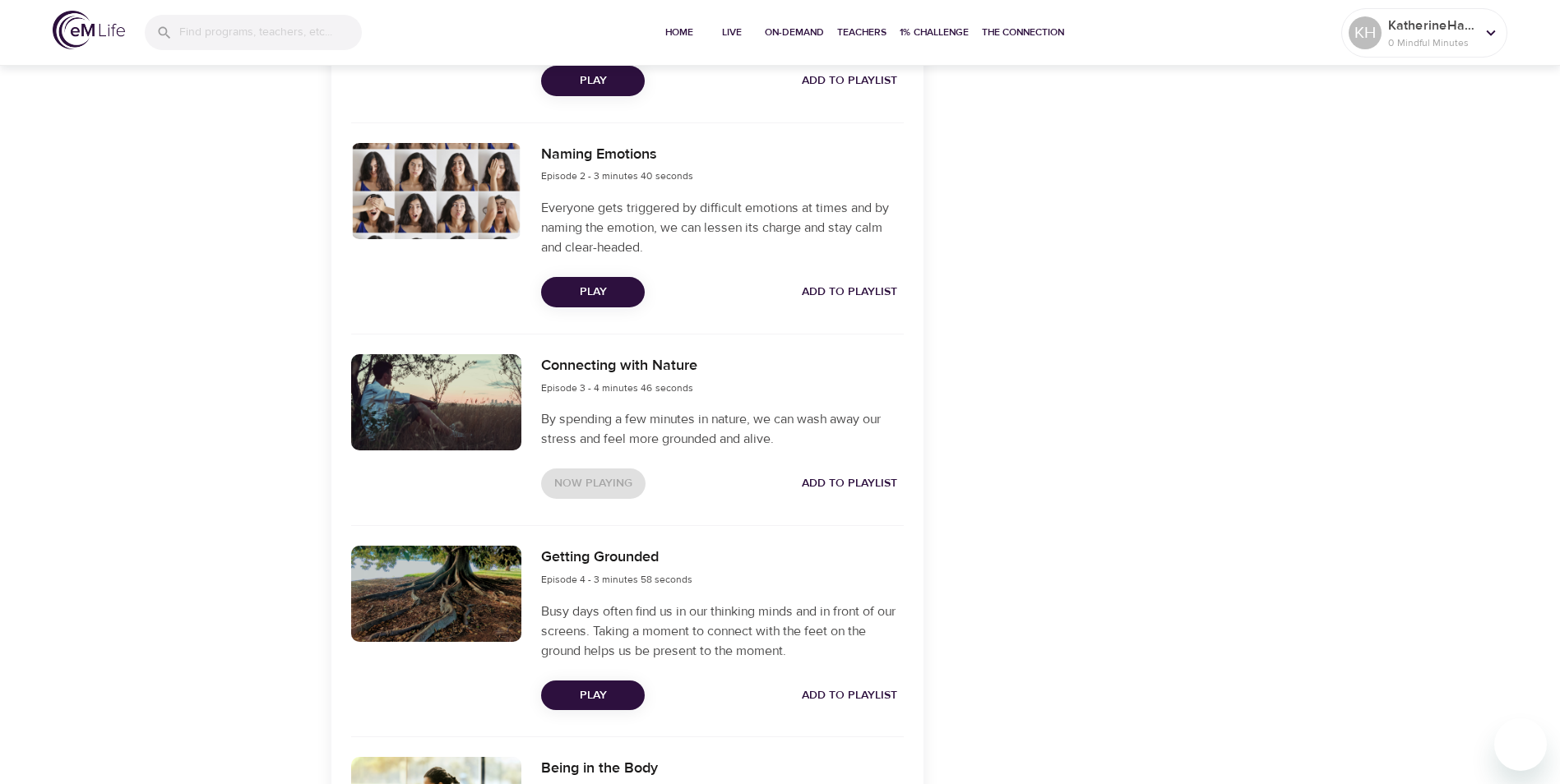
scroll to position [904, 0]
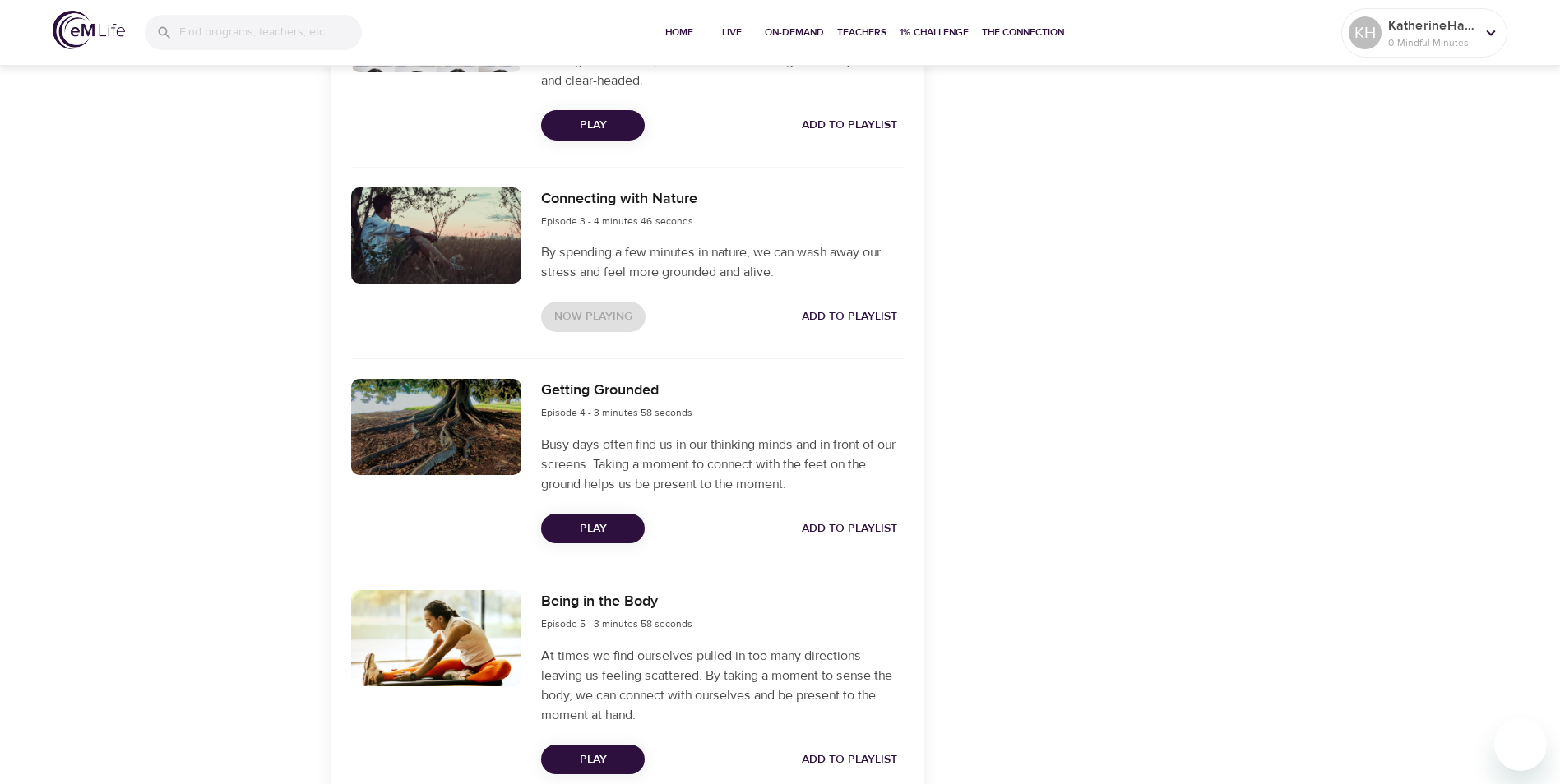
click at [574, 516] on button "Play" at bounding box center [592, 528] width 104 height 30
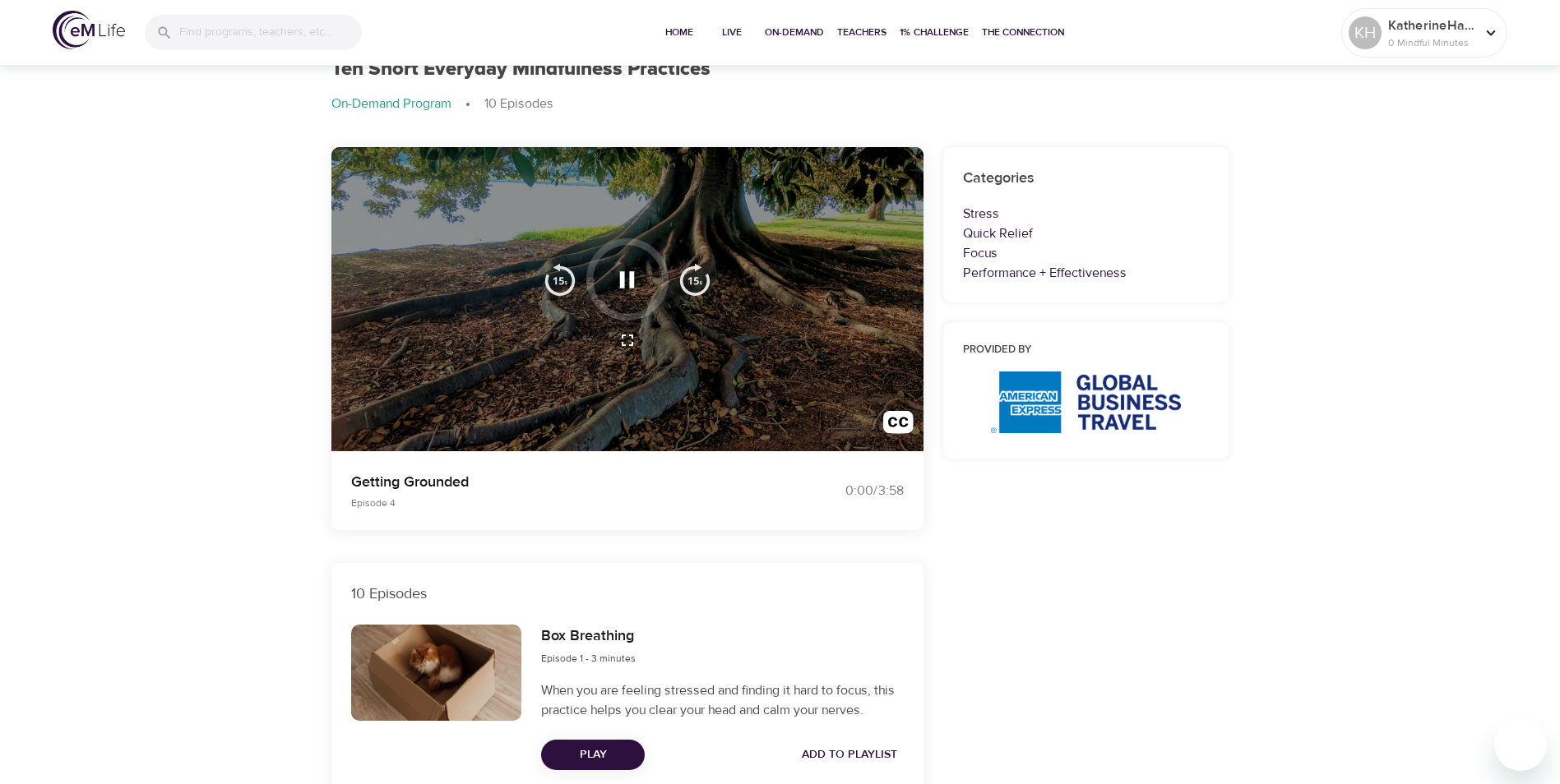
scroll to position [0, 0]
